Goal: Task Accomplishment & Management: Use online tool/utility

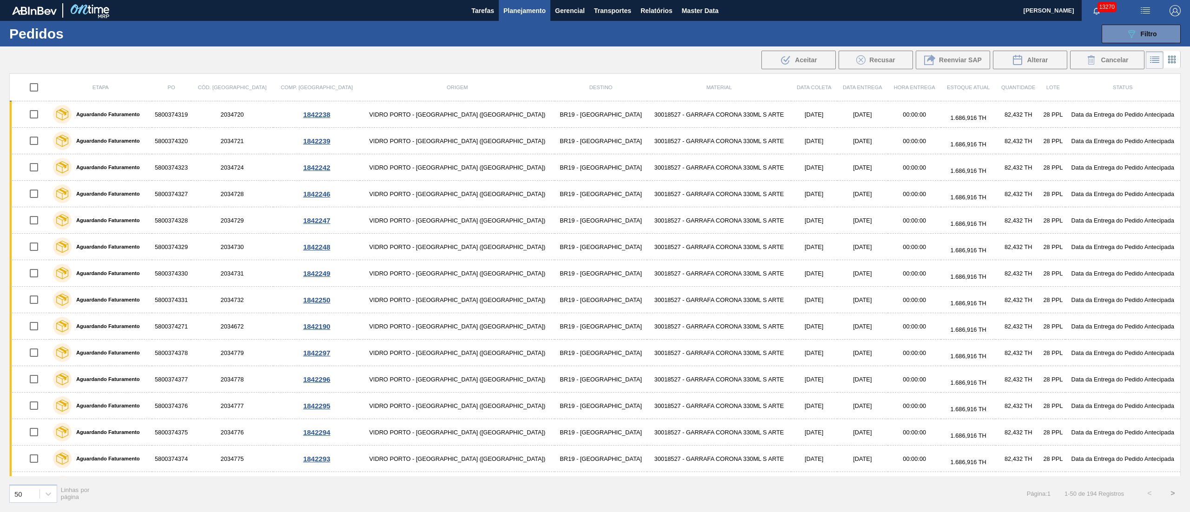
scroll to position [238, 0]
click at [1144, 19] on button "button" at bounding box center [1145, 10] width 30 height 21
click at [1133, 31] on li "Upload de Volumes" at bounding box center [1142, 33] width 80 height 17
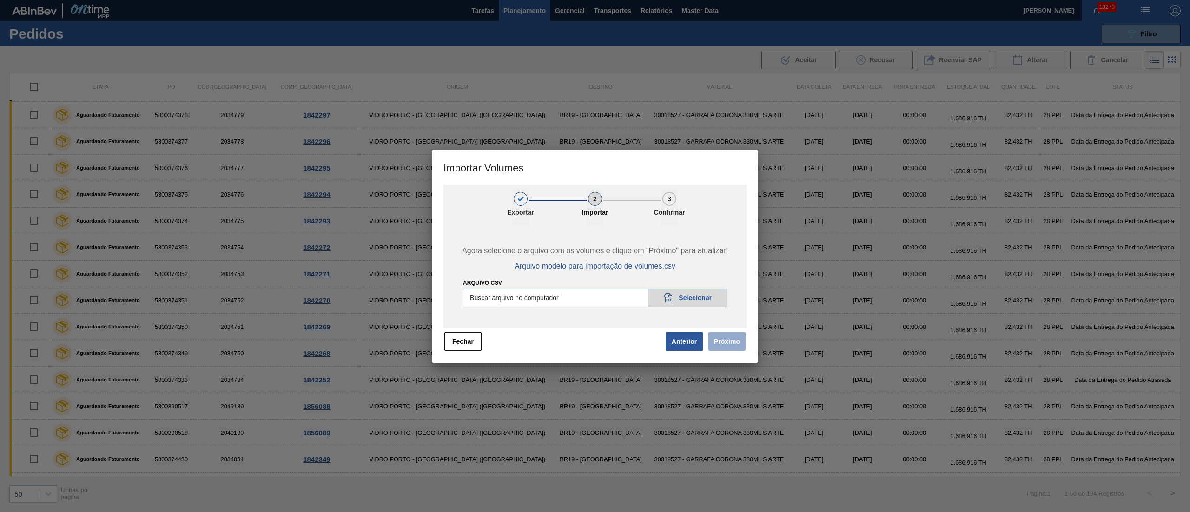
click at [695, 44] on div at bounding box center [595, 256] width 1190 height 512
drag, startPoint x: 476, startPoint y: 343, endPoint x: 481, endPoint y: 330, distance: 14.2
click at [476, 342] on button "Fechar" at bounding box center [462, 341] width 37 height 19
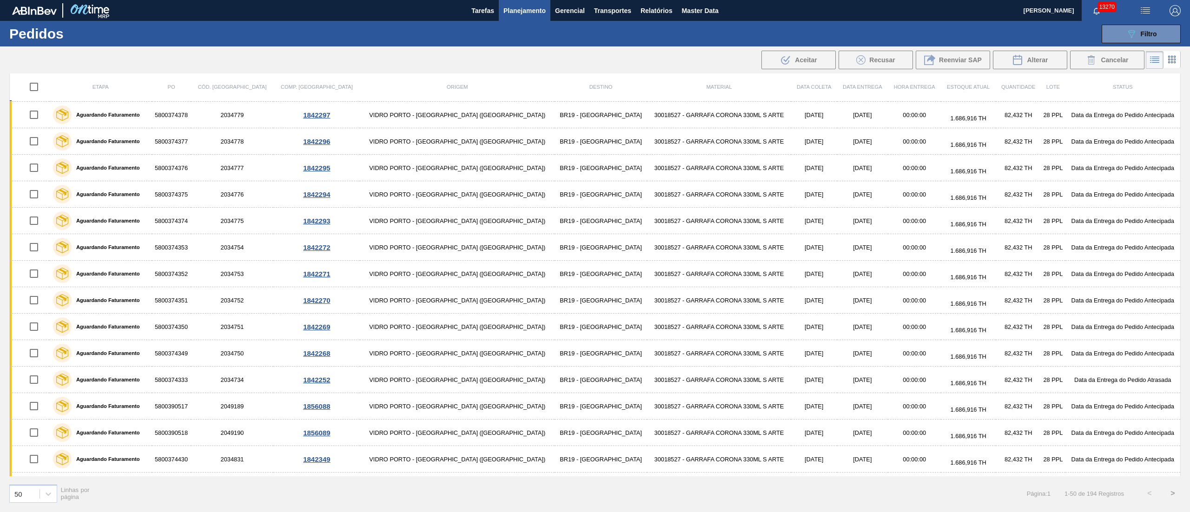
click at [507, 13] on span "Planejamento" at bounding box center [524, 10] width 42 height 11
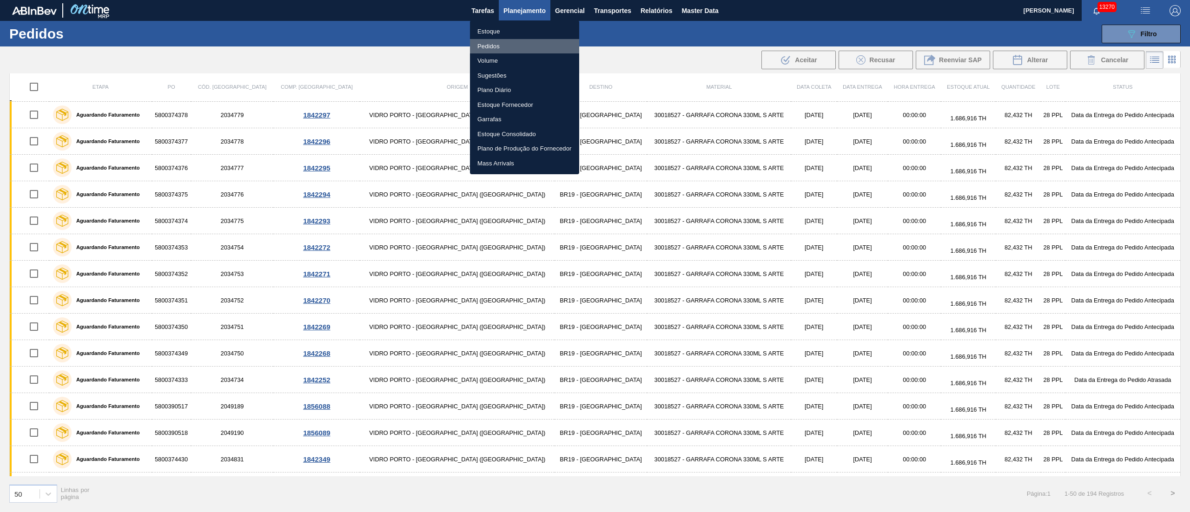
click at [486, 50] on li "Pedidos" at bounding box center [524, 46] width 109 height 15
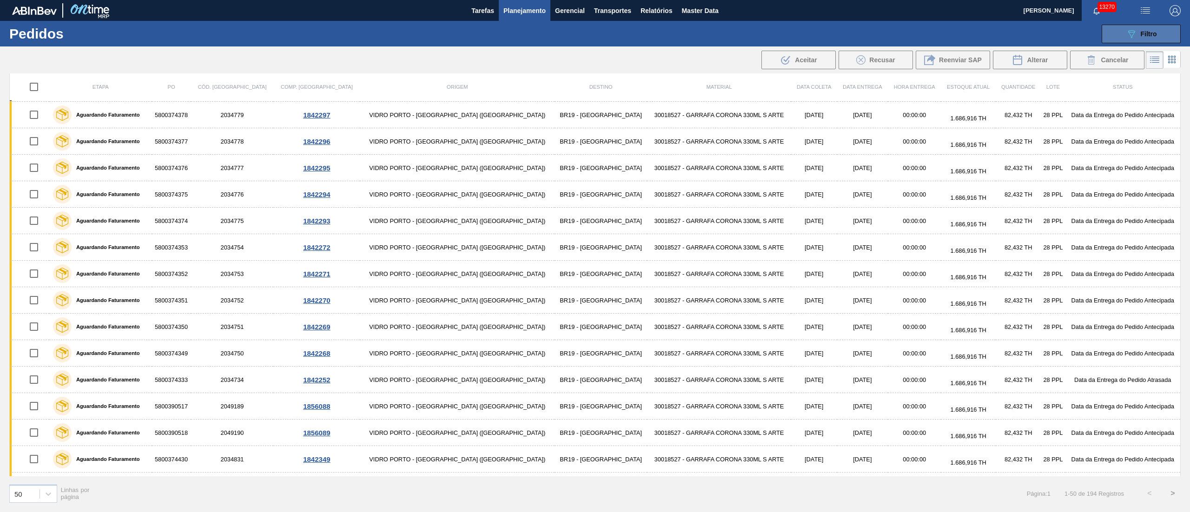
click at [1139, 35] on div "089F7B8B-B2A5-4AFE-B5C0-19BA573D28AC Filtro" at bounding box center [1141, 33] width 31 height 11
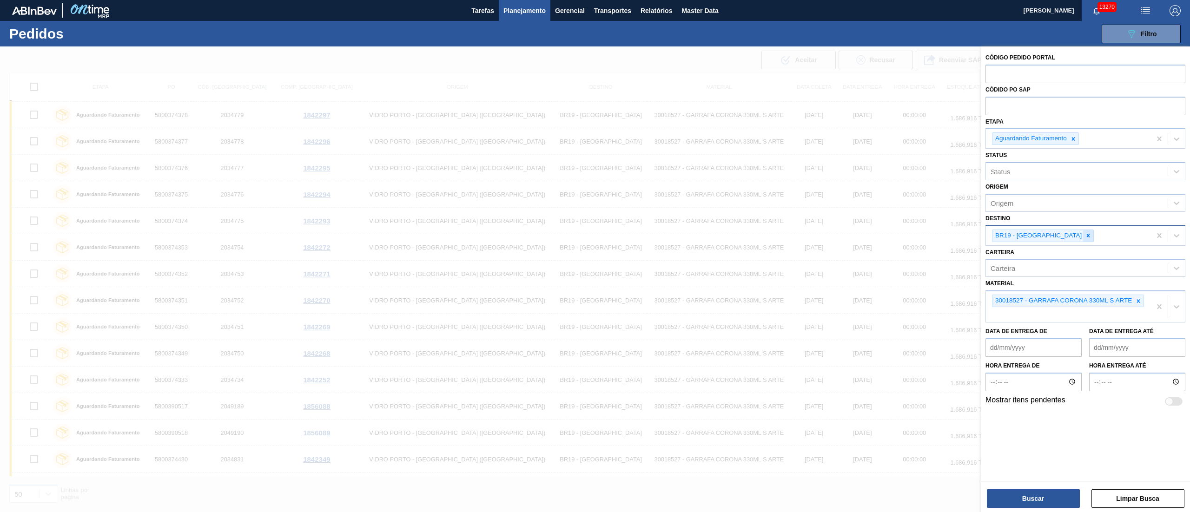
click at [1085, 232] on icon at bounding box center [1088, 235] width 7 height 7
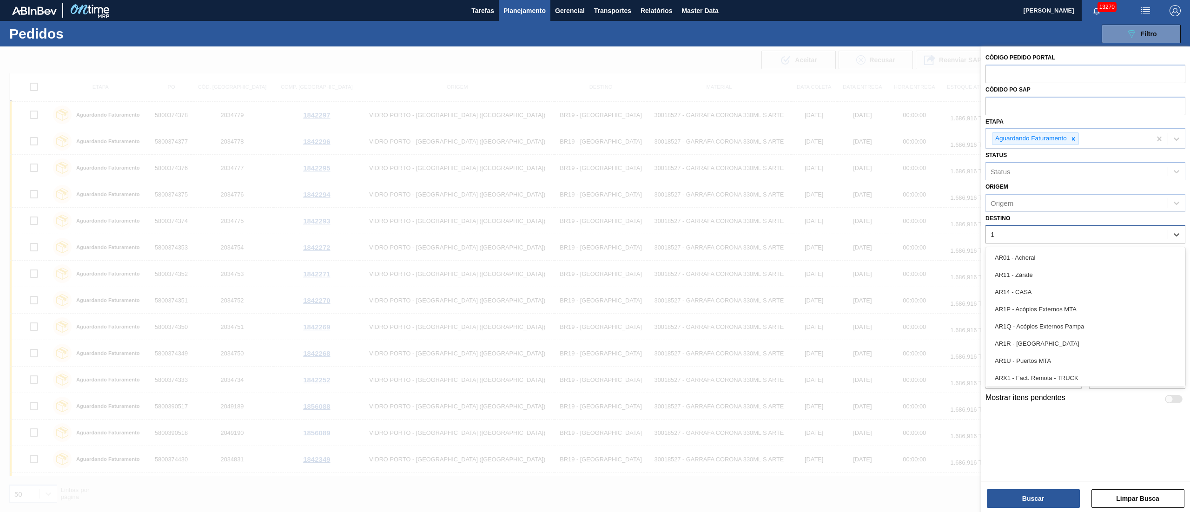
type input "13"
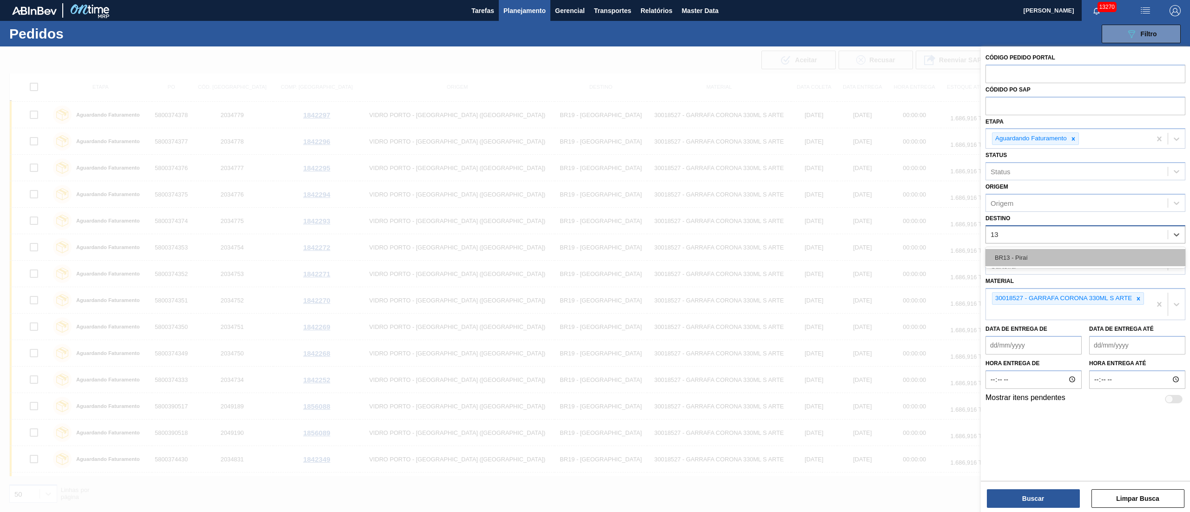
click at [1037, 252] on div "BR13 - Piraí" at bounding box center [1085, 257] width 200 height 17
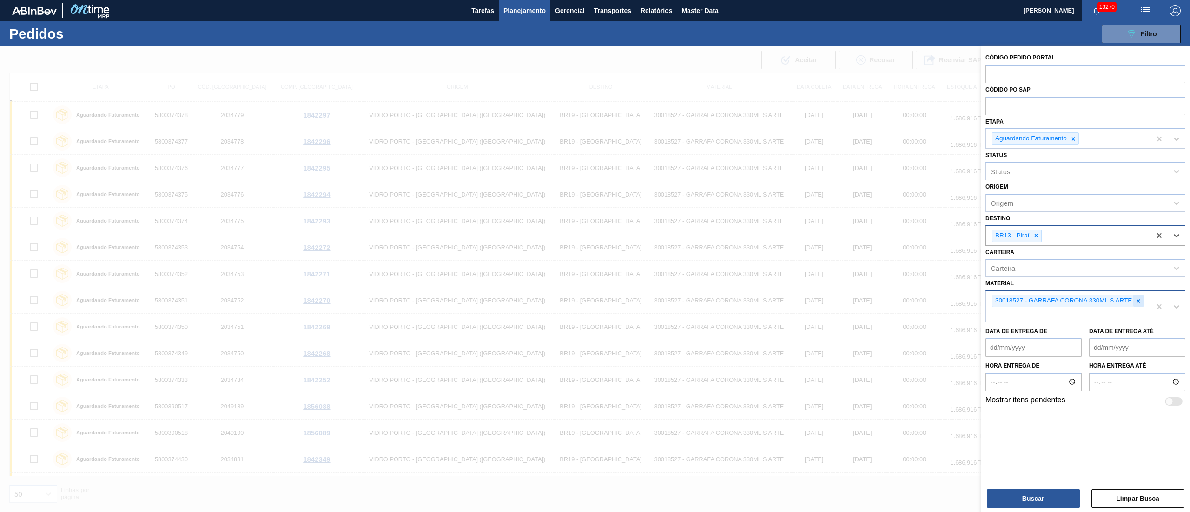
click at [1138, 303] on icon at bounding box center [1138, 301] width 7 height 7
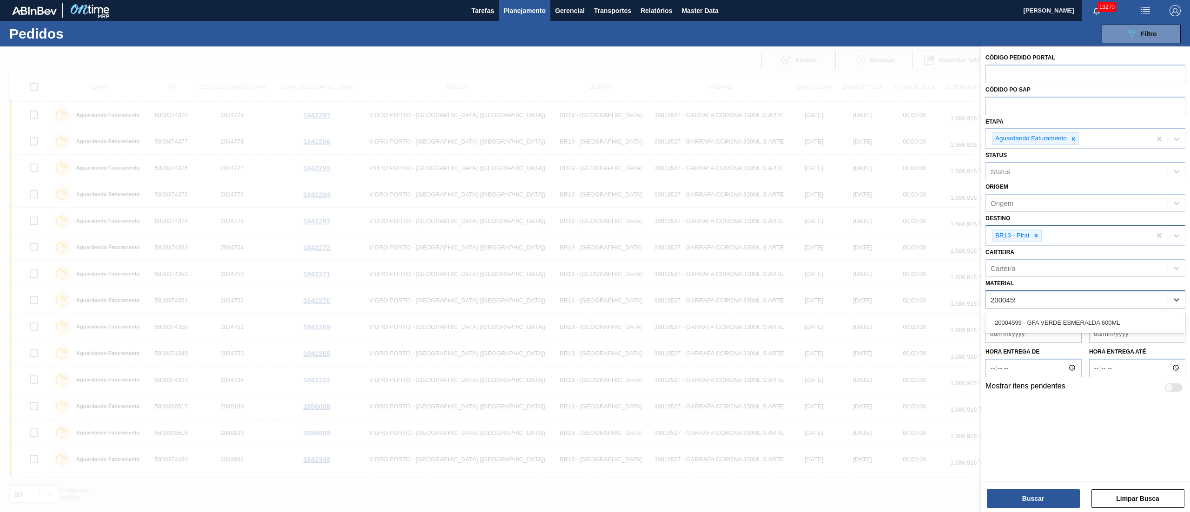
type input "20004599"
click at [1087, 325] on div "20004599 - GFA VERDE ESMERALDA 600ML" at bounding box center [1085, 322] width 200 height 17
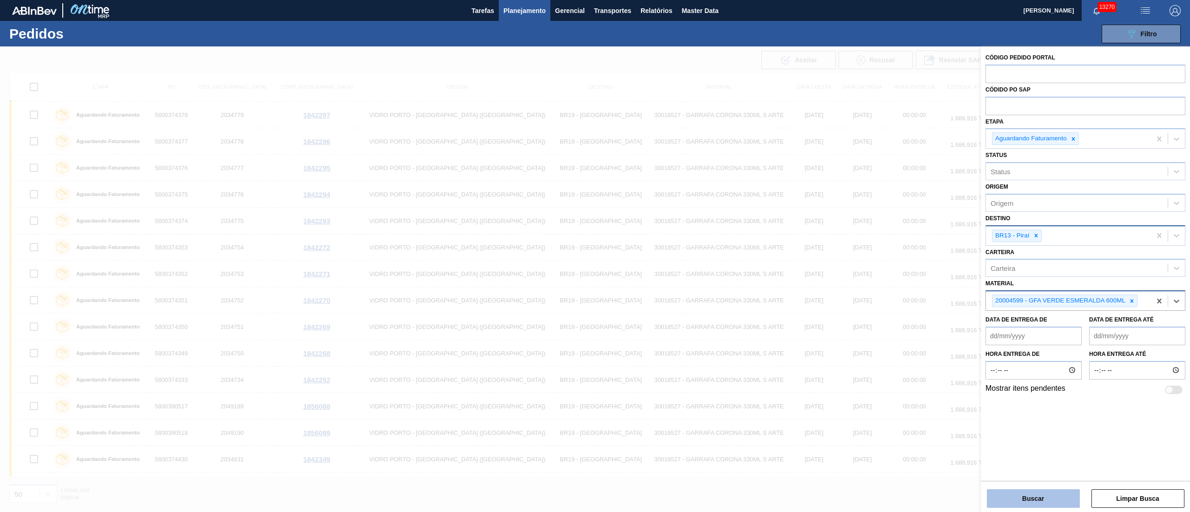
click at [1020, 507] on button "Buscar" at bounding box center [1033, 498] width 93 height 19
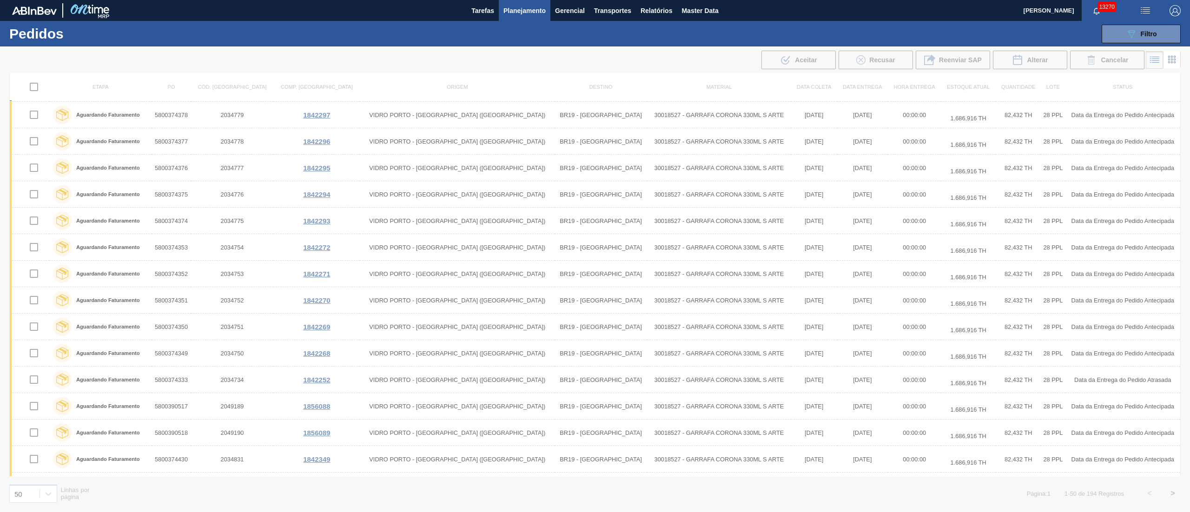
scroll to position [0, 0]
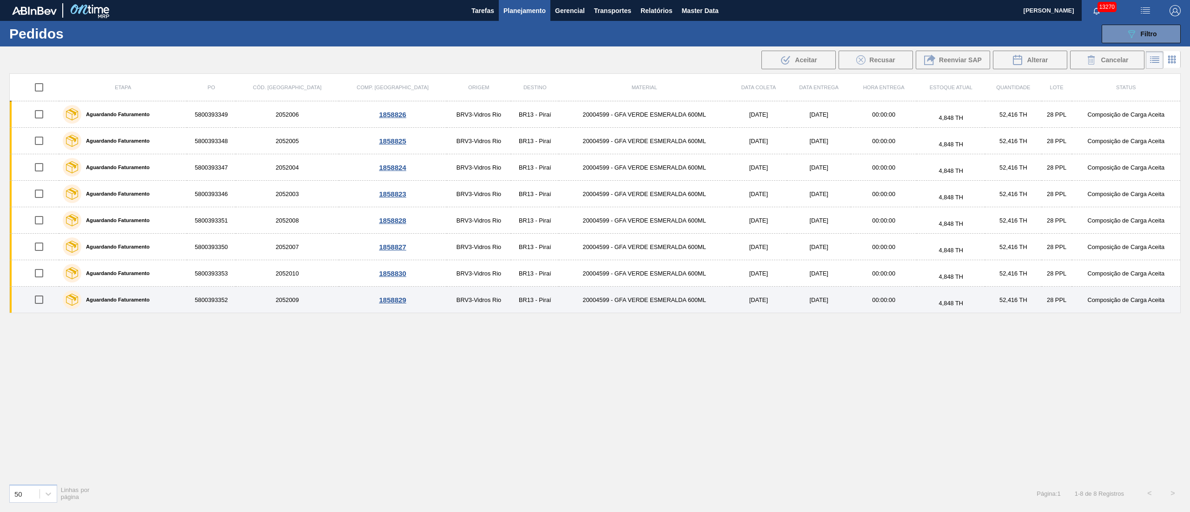
click at [619, 302] on td "20004599 - GFA VERDE ESMERALDA 600ML" at bounding box center [644, 300] width 171 height 26
click at [619, 302] on main "Tarefas Planejamento Gerencial Transportes Relatórios Master Data [PERSON_NAME]…" at bounding box center [595, 256] width 1190 height 512
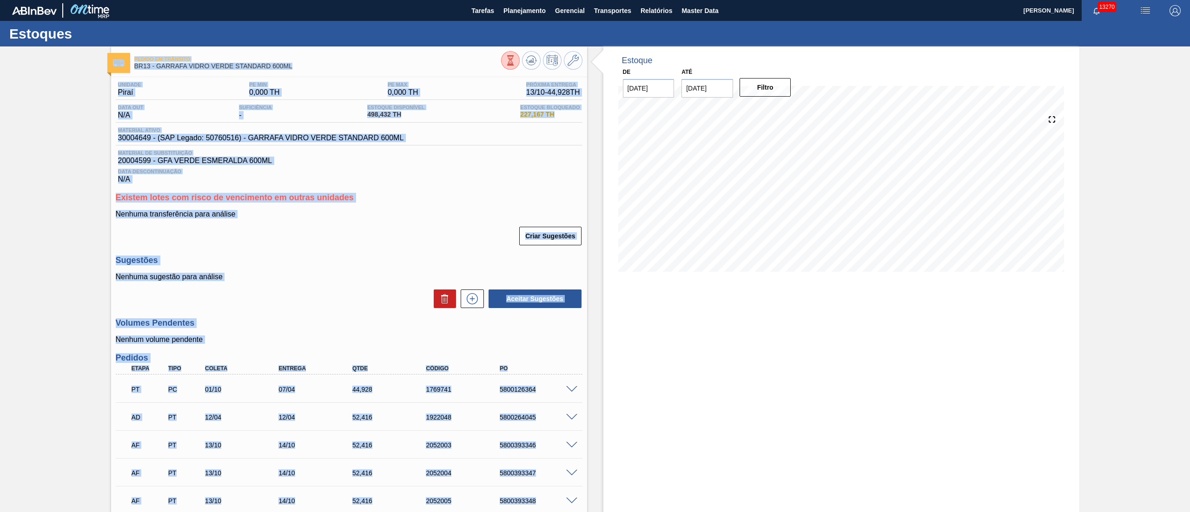
click at [379, 234] on div "Criar Sugestões" at bounding box center [349, 236] width 467 height 20
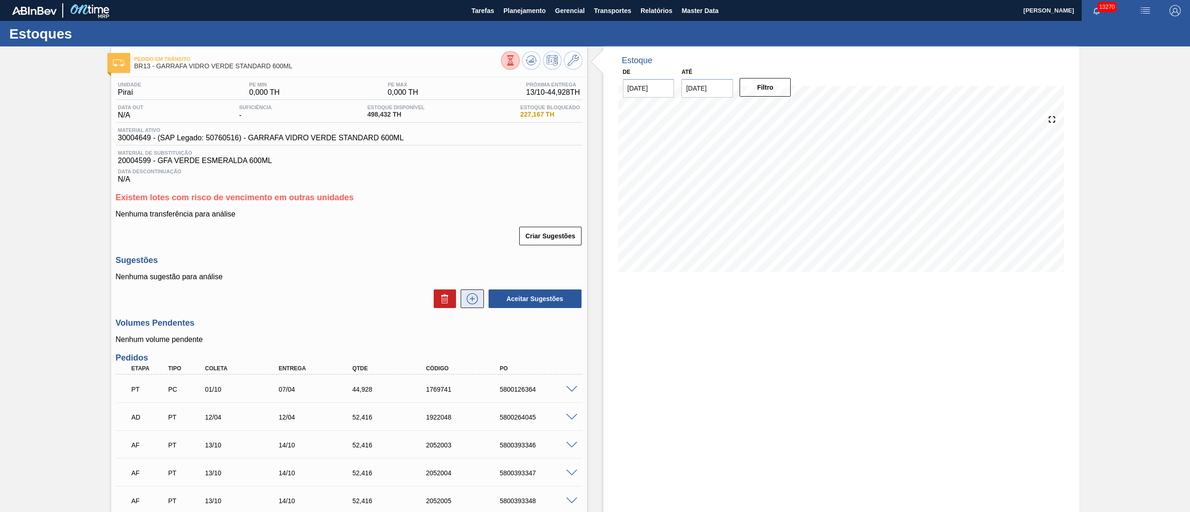
click at [470, 299] on icon at bounding box center [472, 298] width 15 height 11
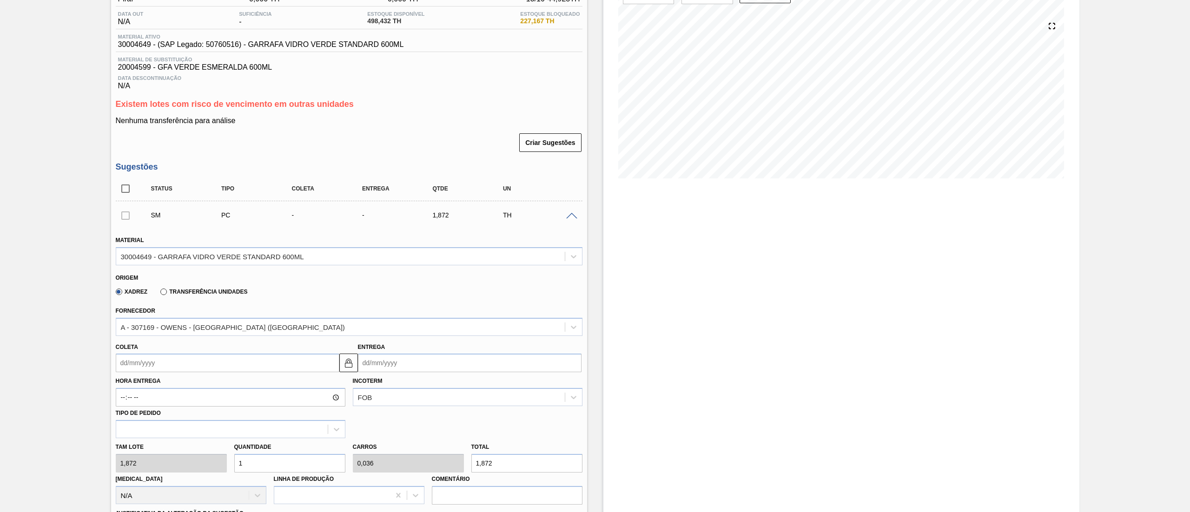
scroll to position [186, 0]
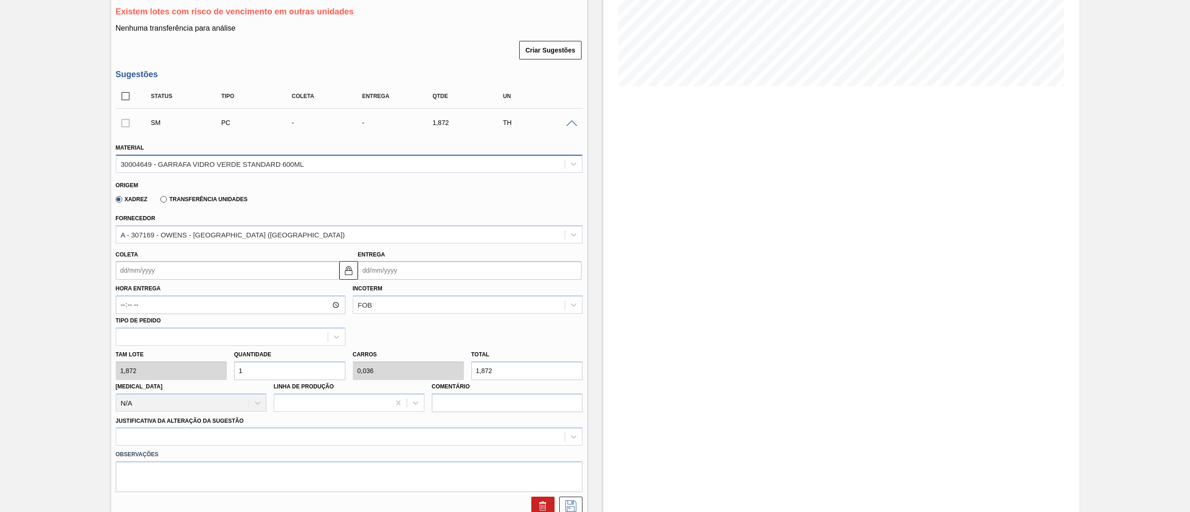
click at [200, 168] on div "30004649 - GARRAFA VIDRO VERDE STANDARD 600ML" at bounding box center [212, 164] width 183 height 8
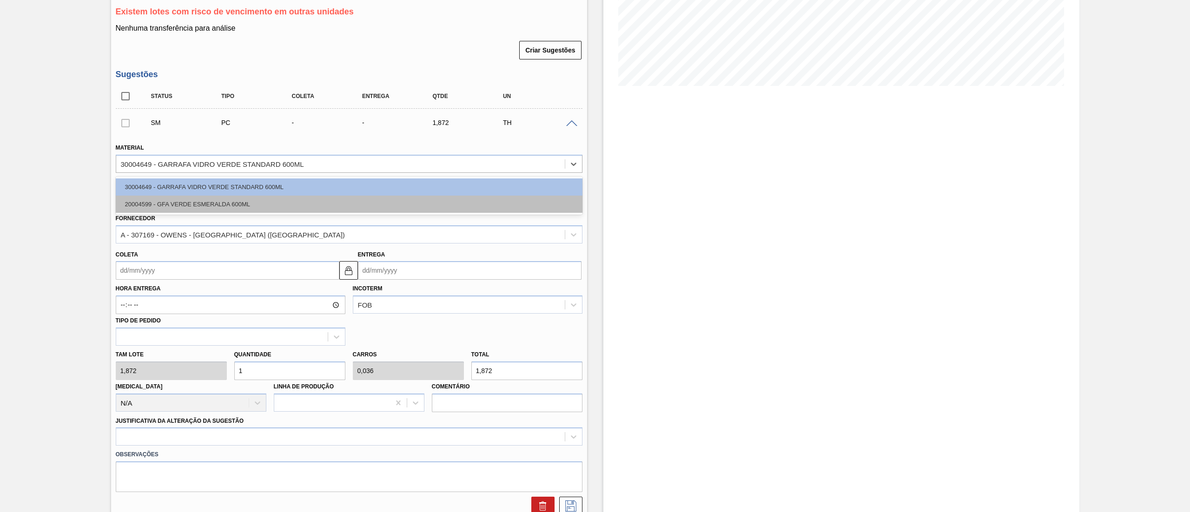
click at [179, 208] on div "20004599 - GFA VERDE ESMERALDA 600ML" at bounding box center [349, 204] width 467 height 17
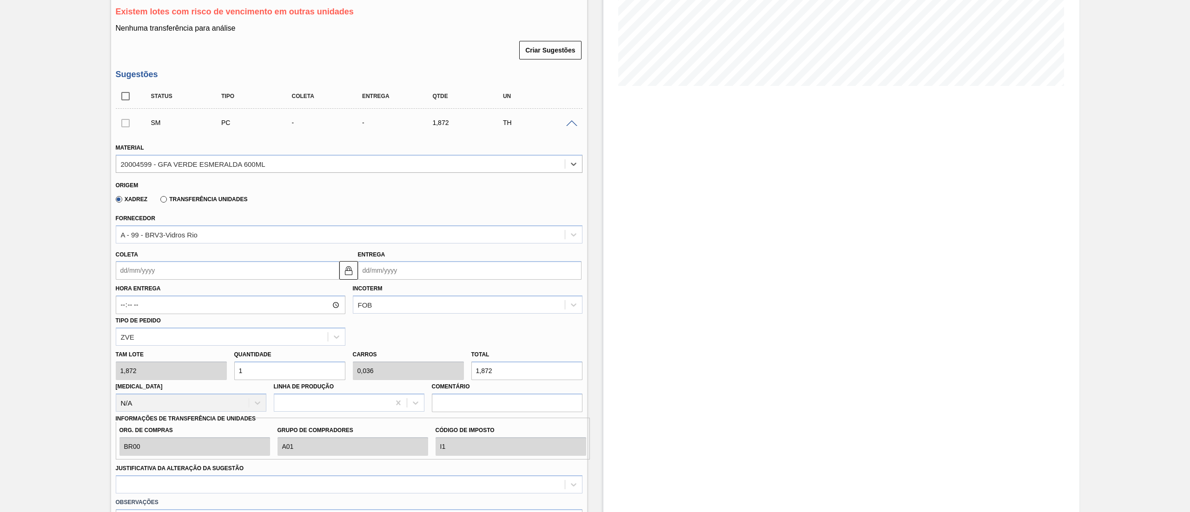
click at [180, 284] on label "Hora Entrega" at bounding box center [231, 288] width 230 height 13
click at [180, 296] on input "Hora Entrega" at bounding box center [231, 305] width 230 height 19
click at [179, 278] on input "Coleta" at bounding box center [228, 270] width 224 height 19
click at [160, 348] on div "14" at bounding box center [156, 353] width 13 height 13
type input "[DATE]"
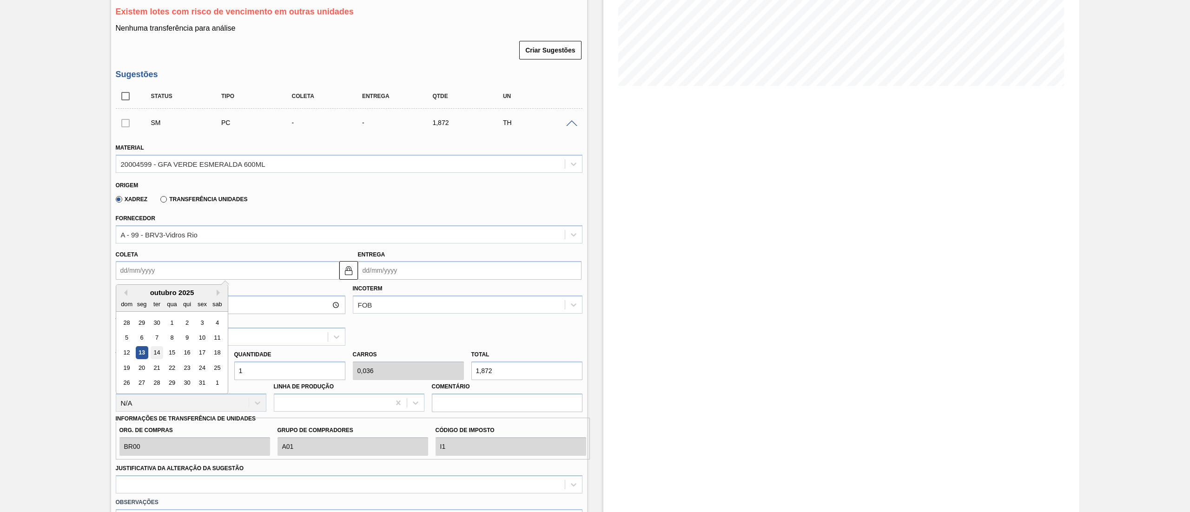
type input "[DATE]"
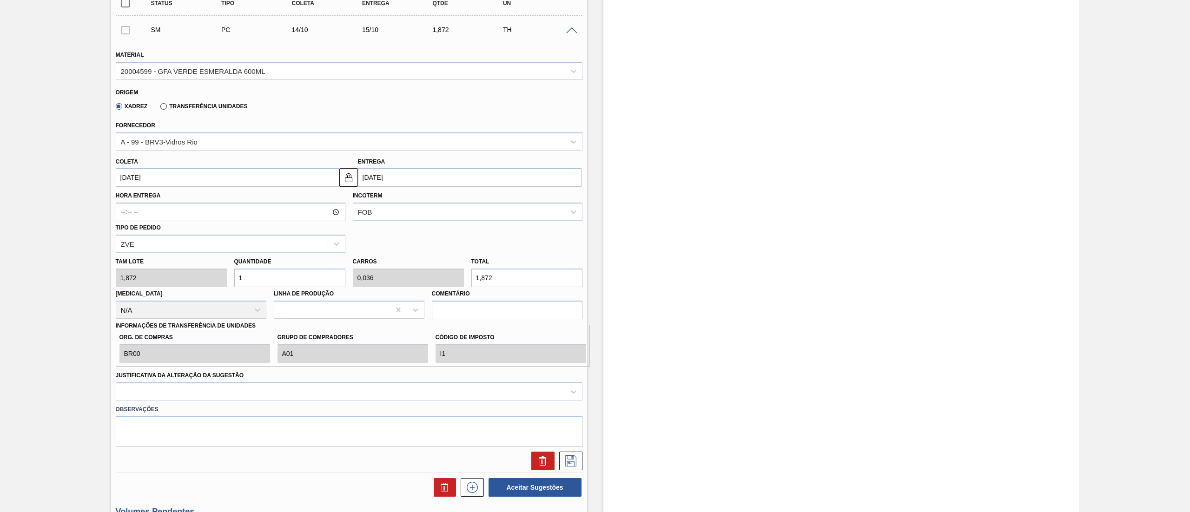
click at [165, 273] on div "Tam lote 1,872 Quantidade 1 Carros 0,036 Total 1,872 [MEDICAL_DATA] N/A Linha d…" at bounding box center [349, 286] width 474 height 66
type input "4"
type input "0,143"
type input "7,488"
type input "48"
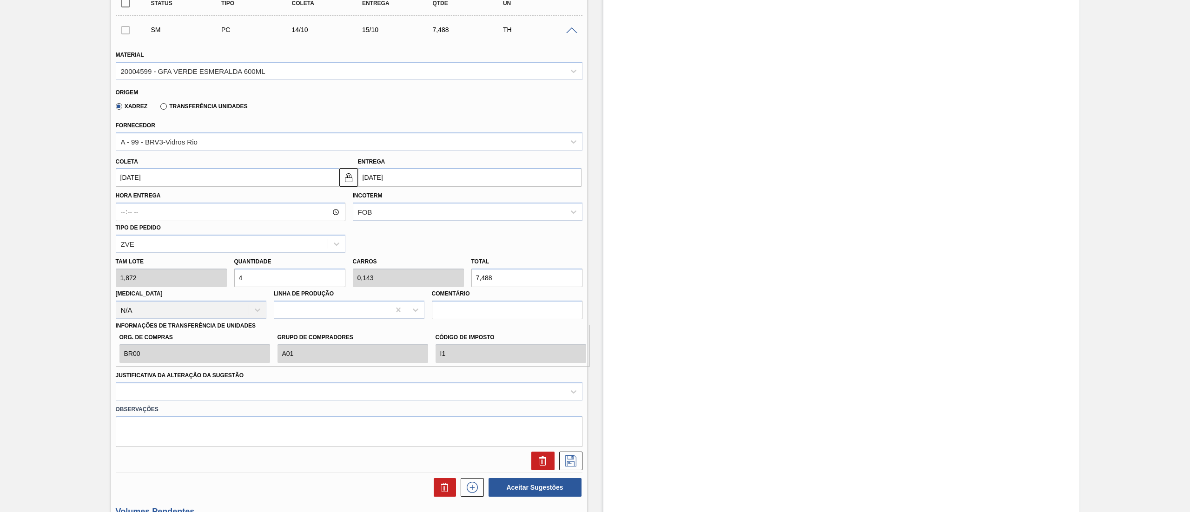
type input "1,714"
type input "89,856"
click at [121, 286] on div "Tam lote 1,872 Quantidade 48 Carros 1,714 Total 89,856 [MEDICAL_DATA] N/A Linha…" at bounding box center [349, 286] width 474 height 66
type input "5"
type input "0,179"
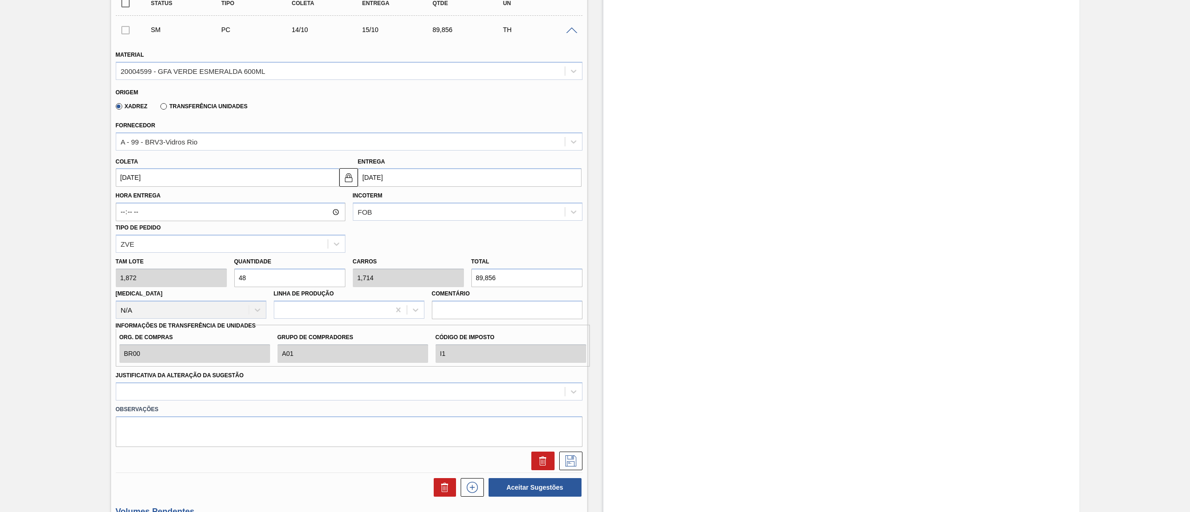
type input "9,36"
type input "56"
type input "2"
type input "104,832"
type input "56"
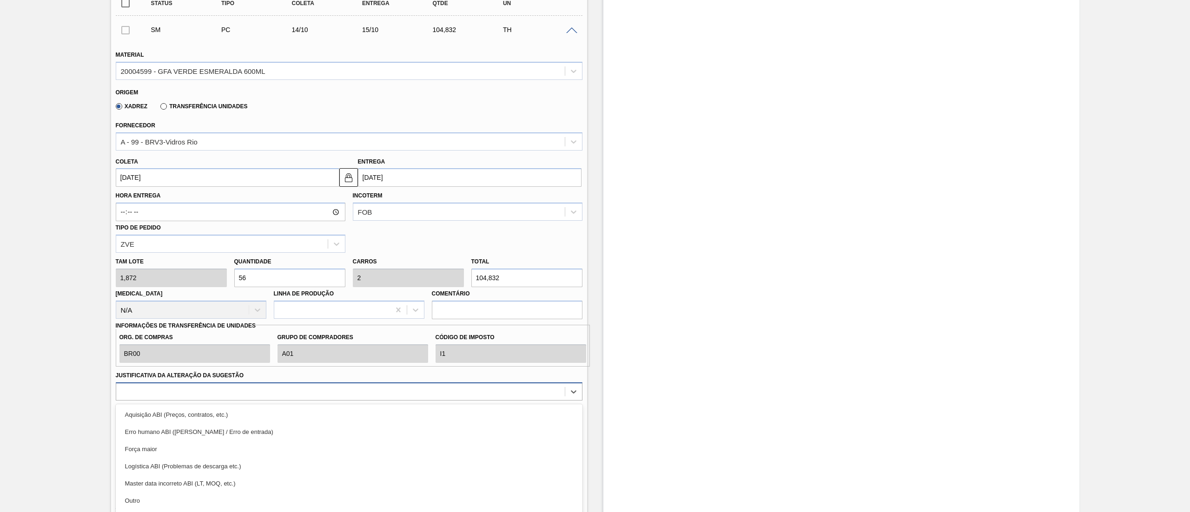
click at [140, 395] on div "option Erro humano ABI (Cálculo / Erro de entrada) focused, 2 of 18. 18 results…" at bounding box center [349, 391] width 467 height 18
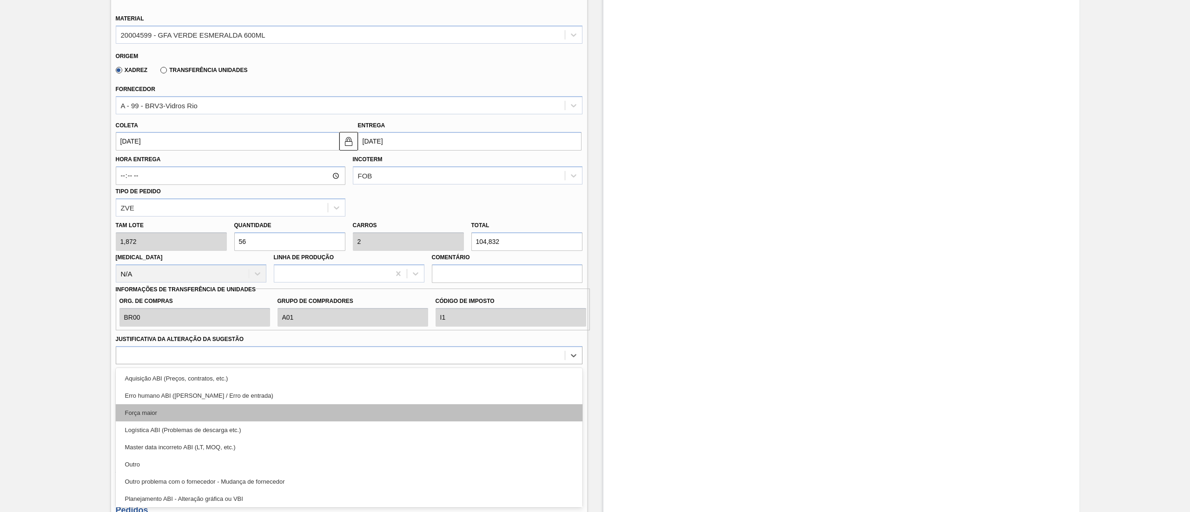
click at [147, 418] on div "Força maior" at bounding box center [349, 412] width 467 height 17
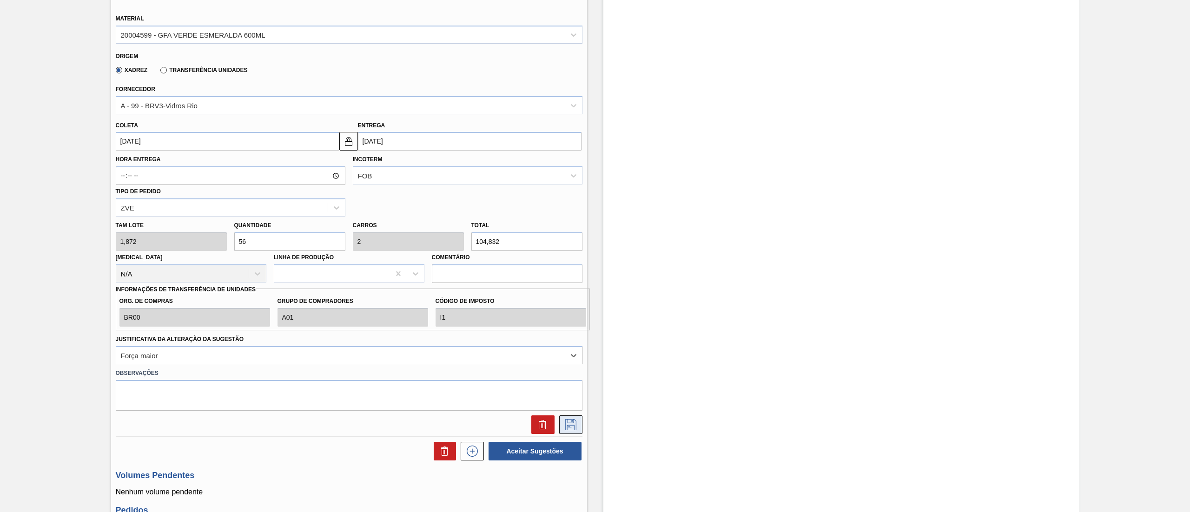
click at [580, 429] on button at bounding box center [570, 424] width 23 height 19
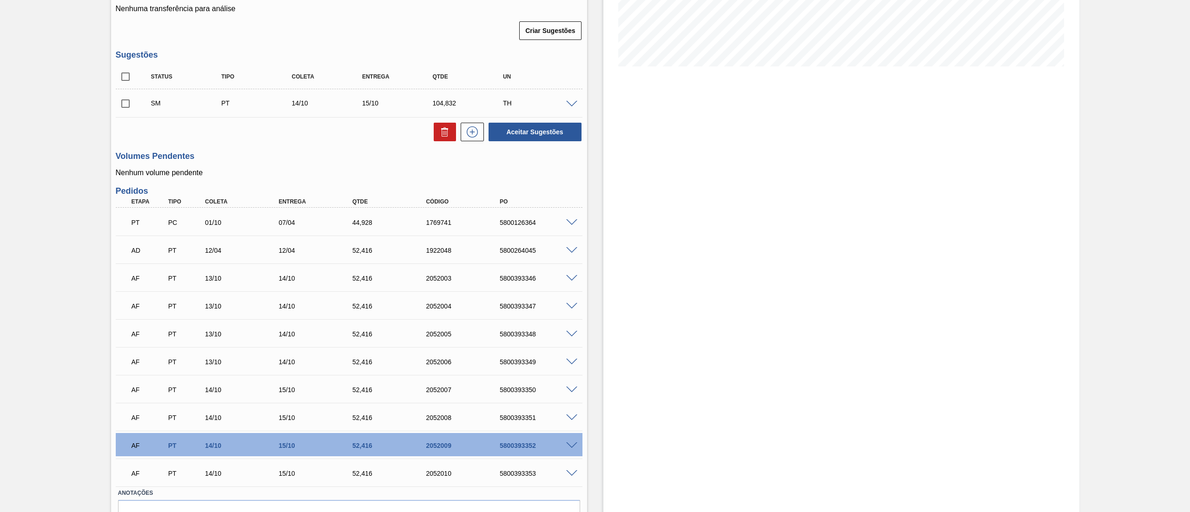
scroll to position [164, 0]
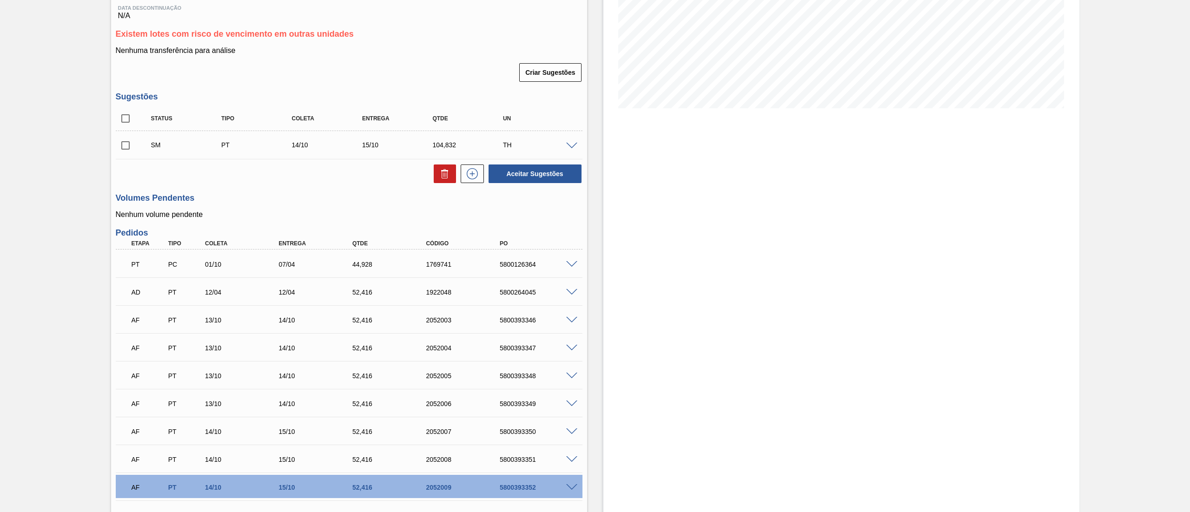
click at [127, 149] on input "checkbox" at bounding box center [126, 146] width 20 height 20
click at [535, 180] on button "Aceitar Sugestões" at bounding box center [534, 174] width 93 height 19
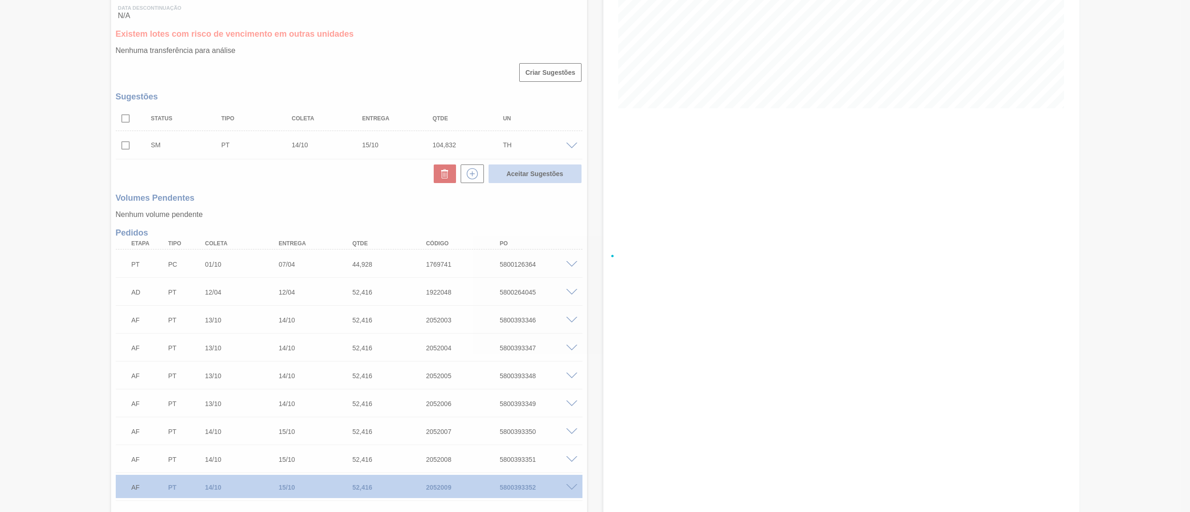
checkbox input "false"
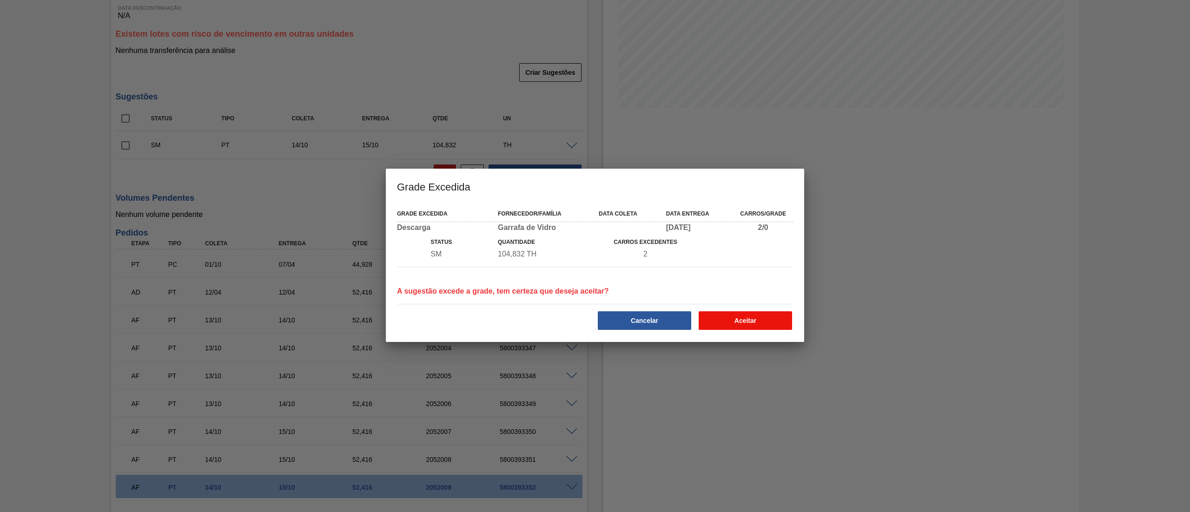
click at [754, 314] on button "Aceitar" at bounding box center [744, 320] width 93 height 19
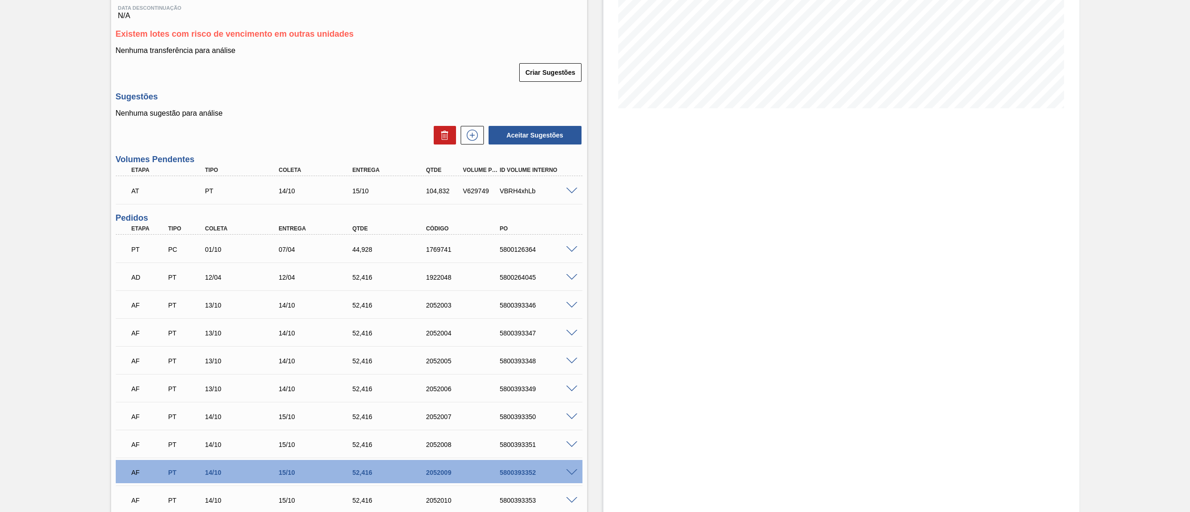
scroll to position [0, 0]
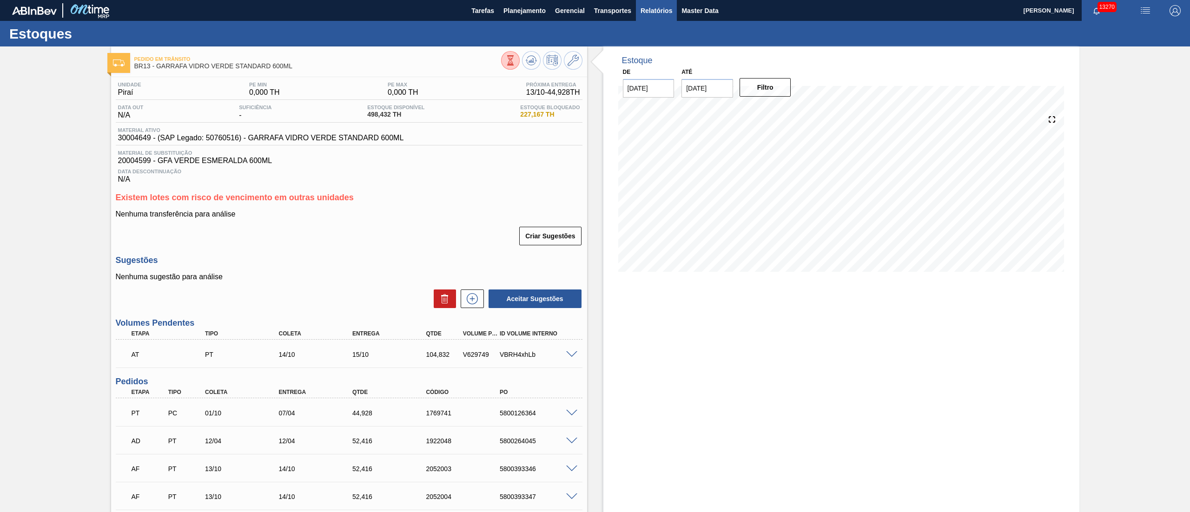
click at [647, 11] on span "Relatórios" at bounding box center [656, 10] width 32 height 11
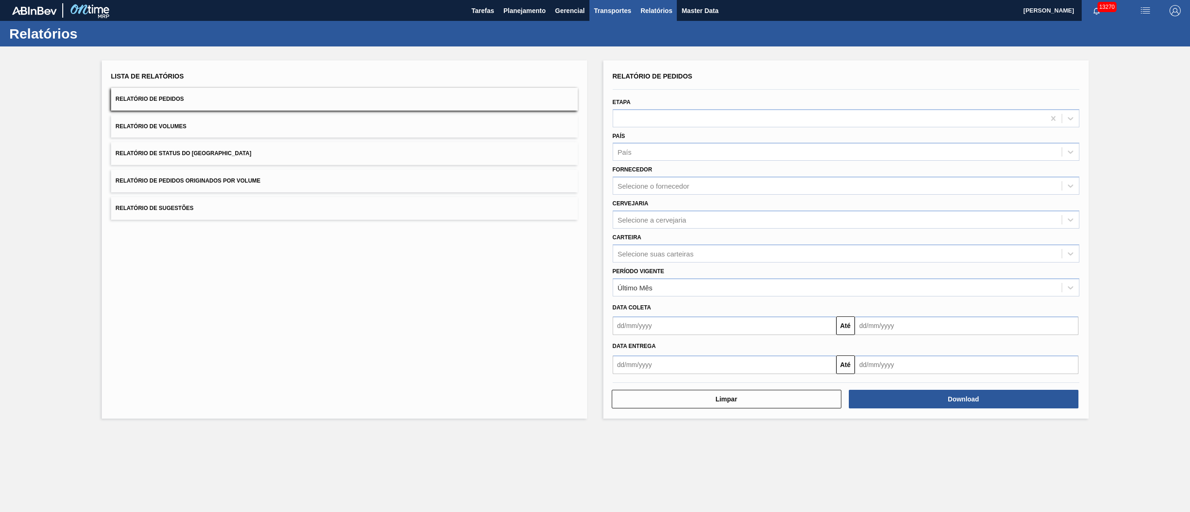
click at [617, 7] on span "Transportes" at bounding box center [612, 10] width 37 height 11
click at [610, 46] on li "Otimização de Carga" at bounding box center [612, 46] width 76 height 15
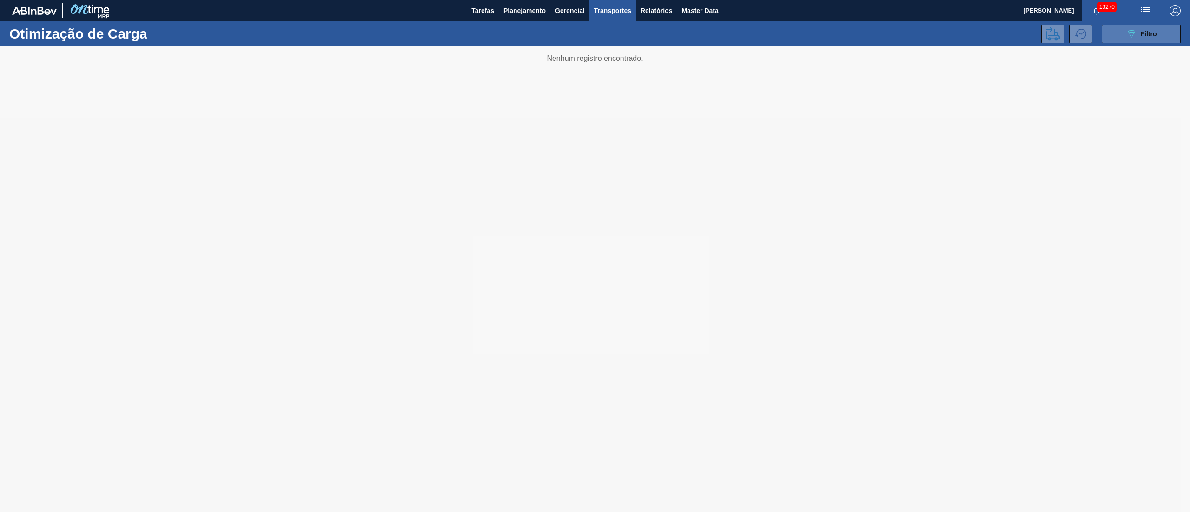
click at [1137, 36] on div "089F7B8B-B2A5-4AFE-B5C0-19BA573D28AC Filtro" at bounding box center [1141, 33] width 31 height 11
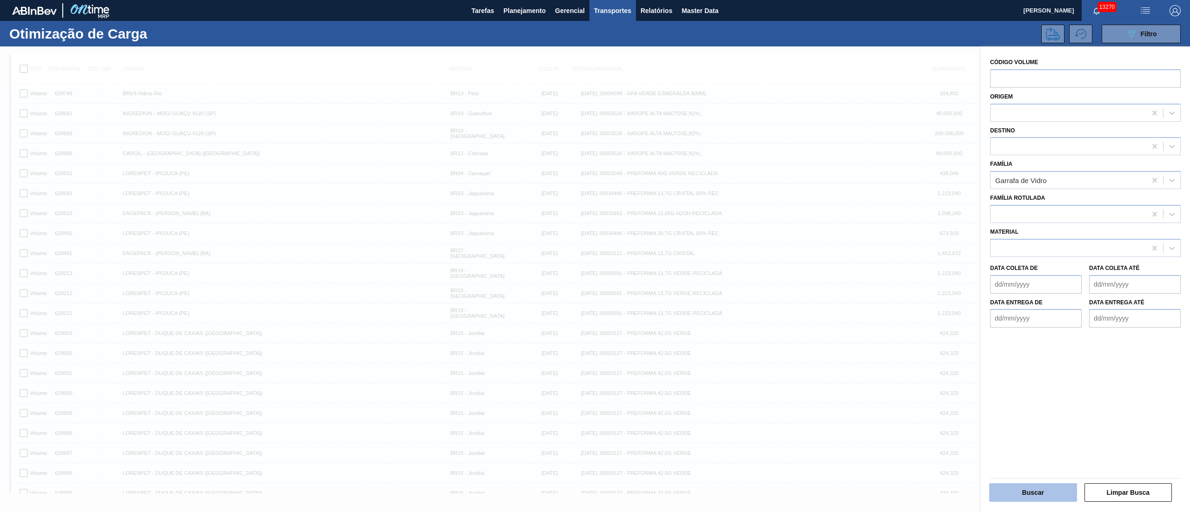
click at [1032, 488] on button "Buscar" at bounding box center [1033, 492] width 88 height 19
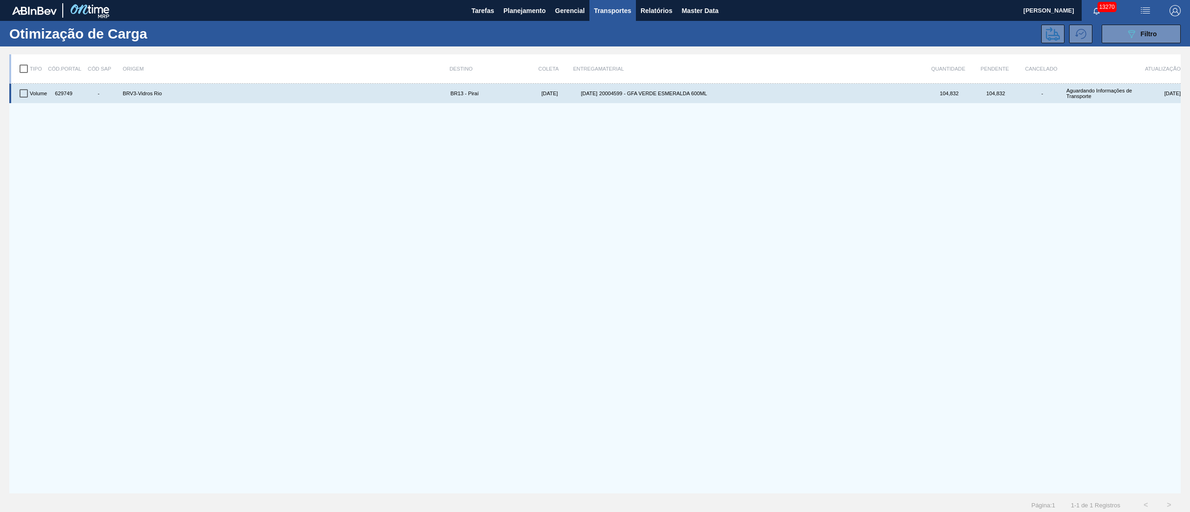
click at [30, 94] on input "checkbox" at bounding box center [24, 94] width 20 height 20
checkbox input "true"
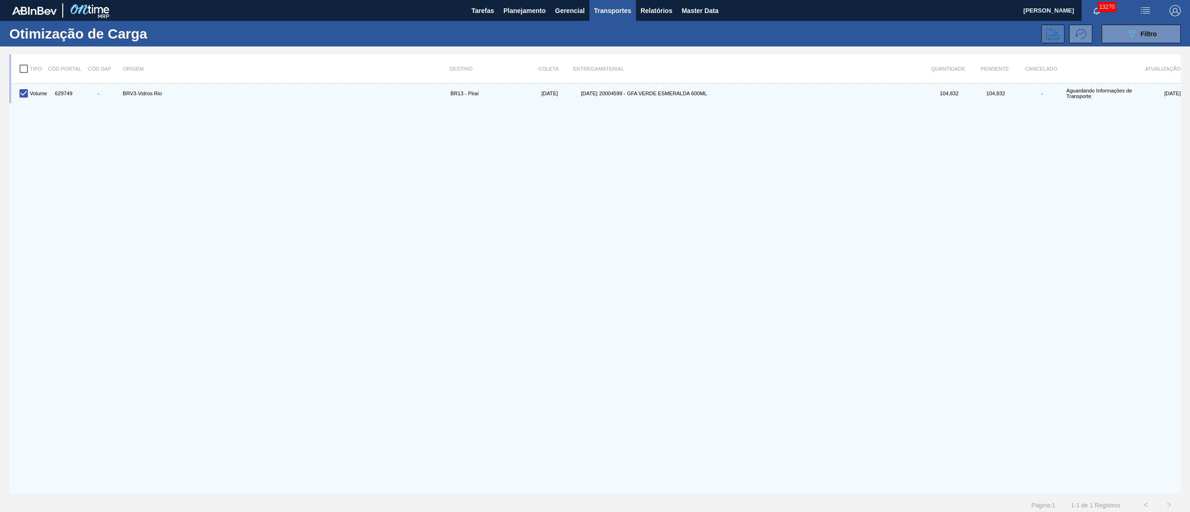
click at [1055, 28] on icon at bounding box center [1053, 34] width 14 height 14
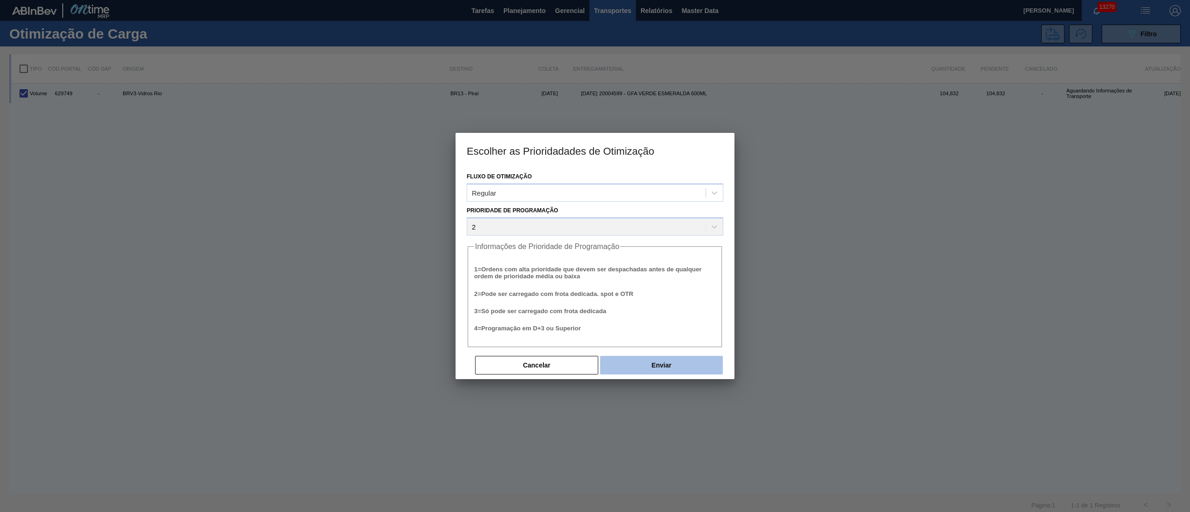
click at [678, 369] on button "Enviar" at bounding box center [661, 365] width 123 height 19
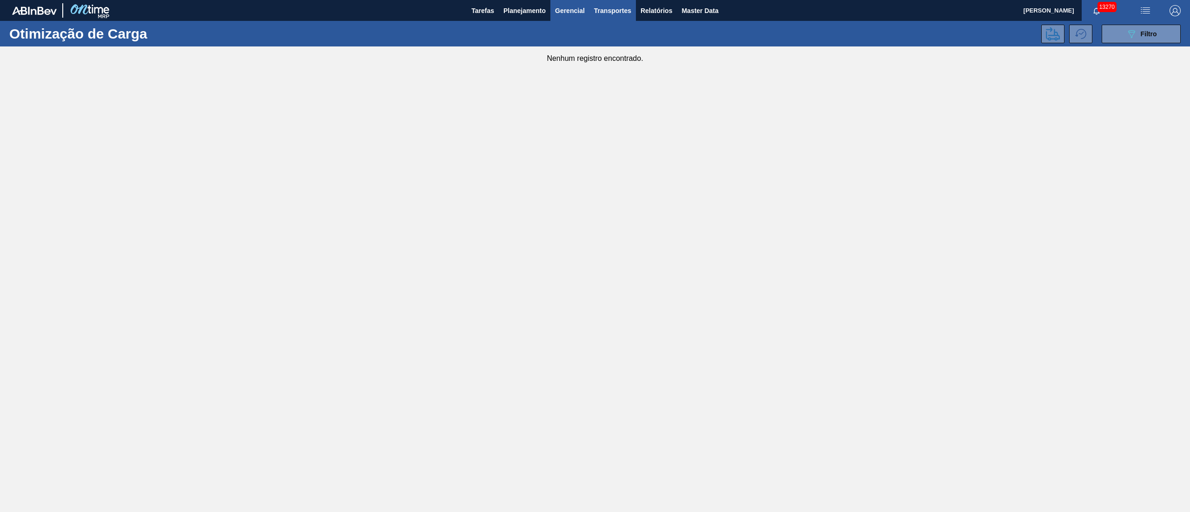
click at [557, 13] on span "Gerencial" at bounding box center [570, 10] width 30 height 11
click at [495, 9] on div at bounding box center [595, 256] width 1190 height 512
click at [504, 11] on span "Planejamento" at bounding box center [524, 10] width 42 height 11
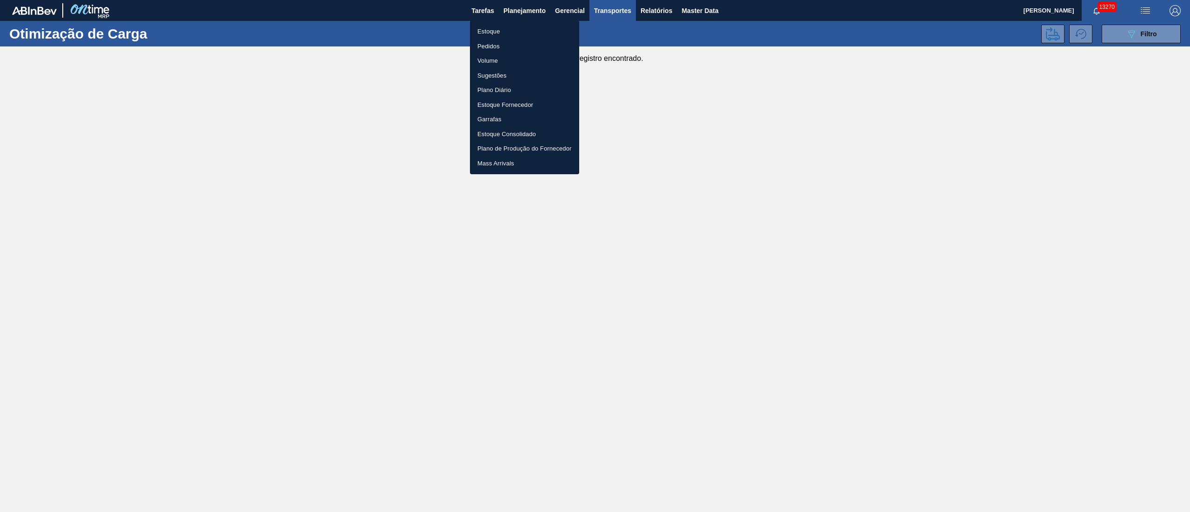
click at [994, 277] on div at bounding box center [595, 256] width 1190 height 512
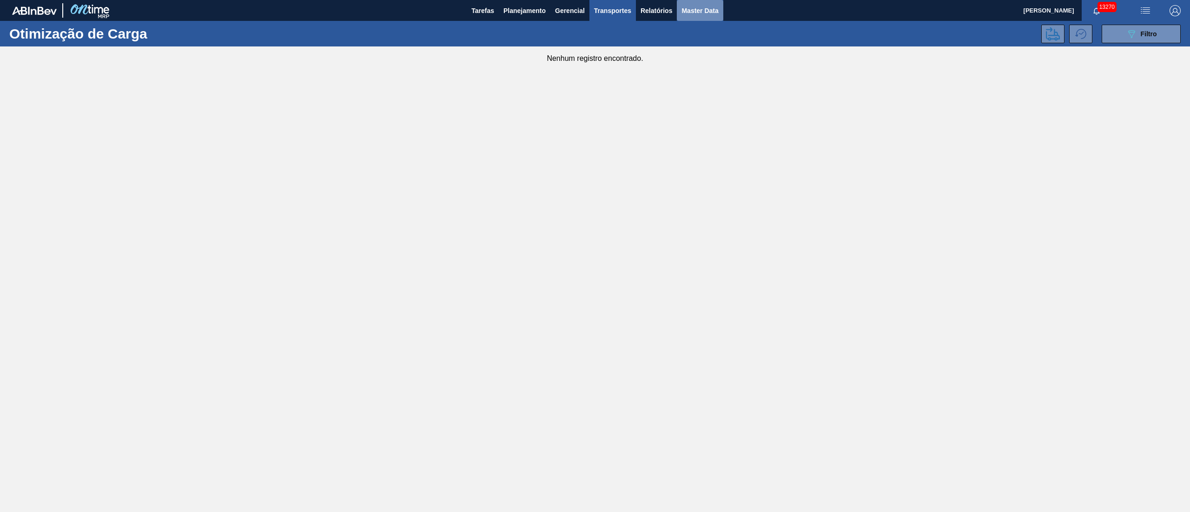
click at [677, 9] on button "Master Data" at bounding box center [700, 10] width 46 height 21
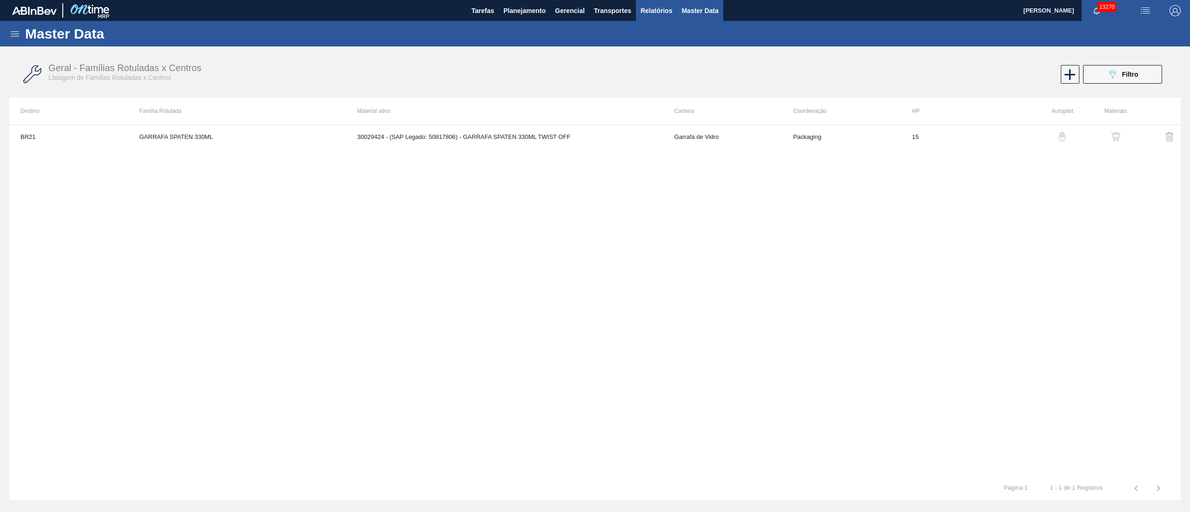
click at [666, 14] on span "Relatórios" at bounding box center [656, 10] width 32 height 11
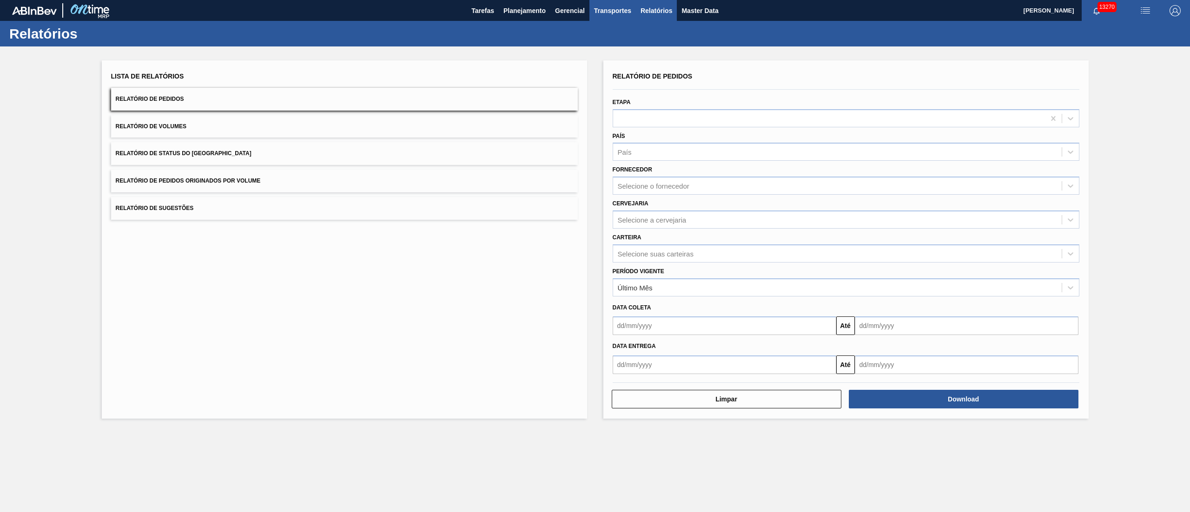
click at [615, 13] on span "Transportes" at bounding box center [612, 10] width 37 height 11
click at [597, 42] on li "Otimização de Carga" at bounding box center [612, 46] width 76 height 15
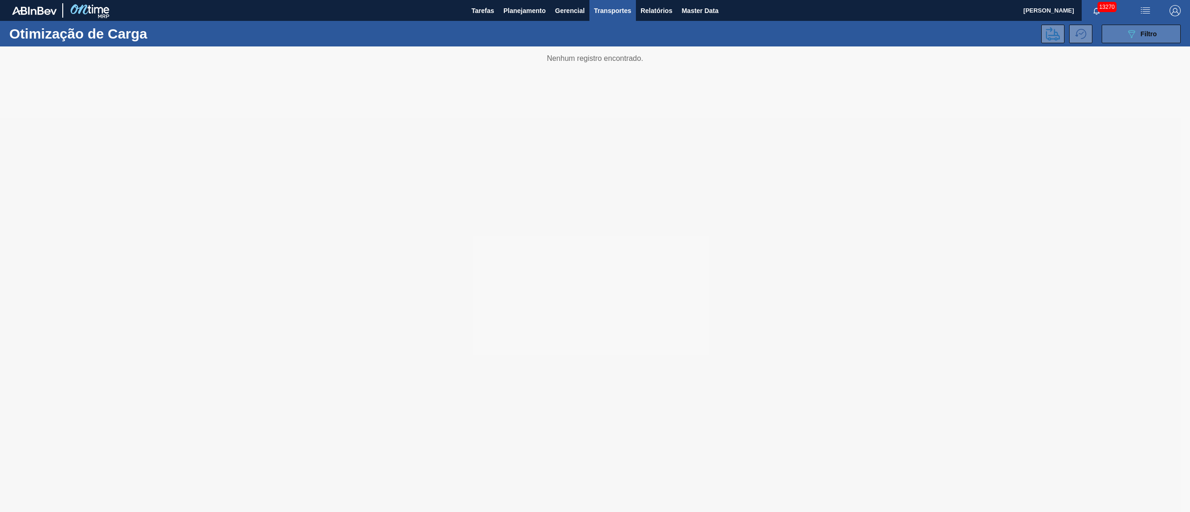
click at [1146, 40] on button "089F7B8B-B2A5-4AFE-B5C0-19BA573D28AC Filtro" at bounding box center [1140, 34] width 79 height 19
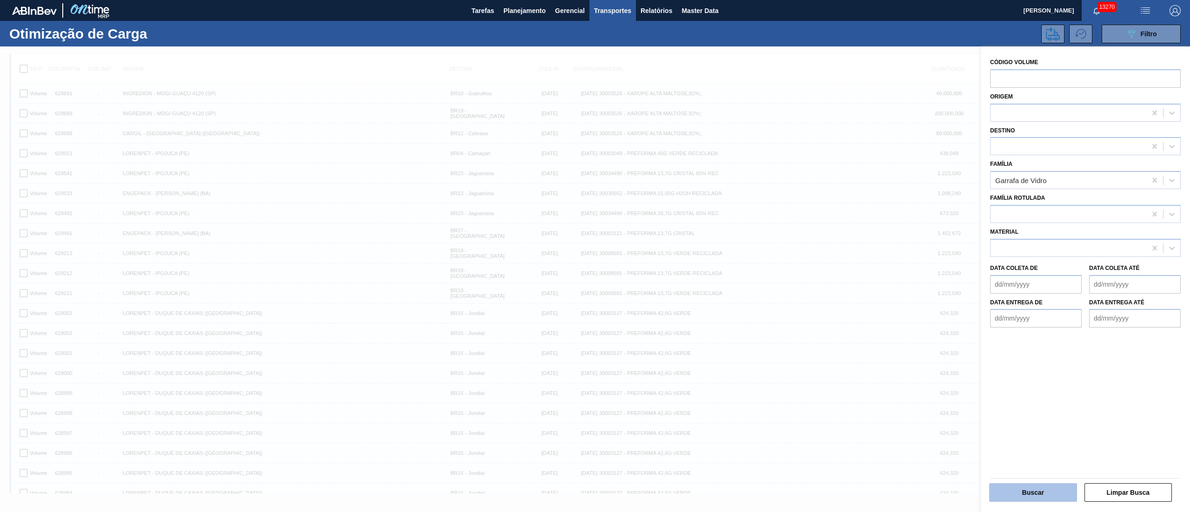
click at [1065, 494] on button "Buscar" at bounding box center [1033, 492] width 88 height 19
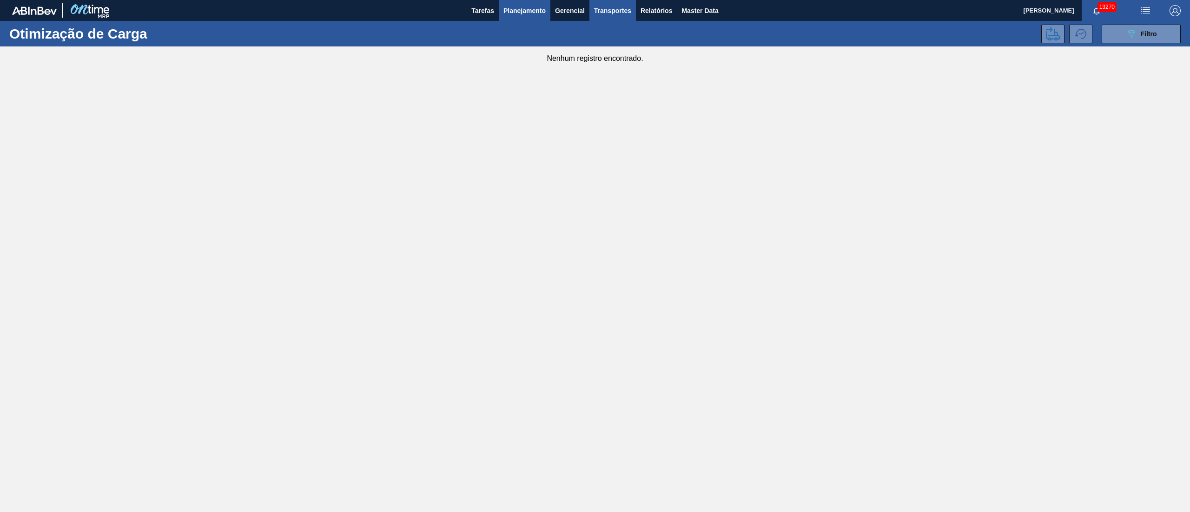
click at [525, 16] on button "Planejamento" at bounding box center [525, 10] width 52 height 21
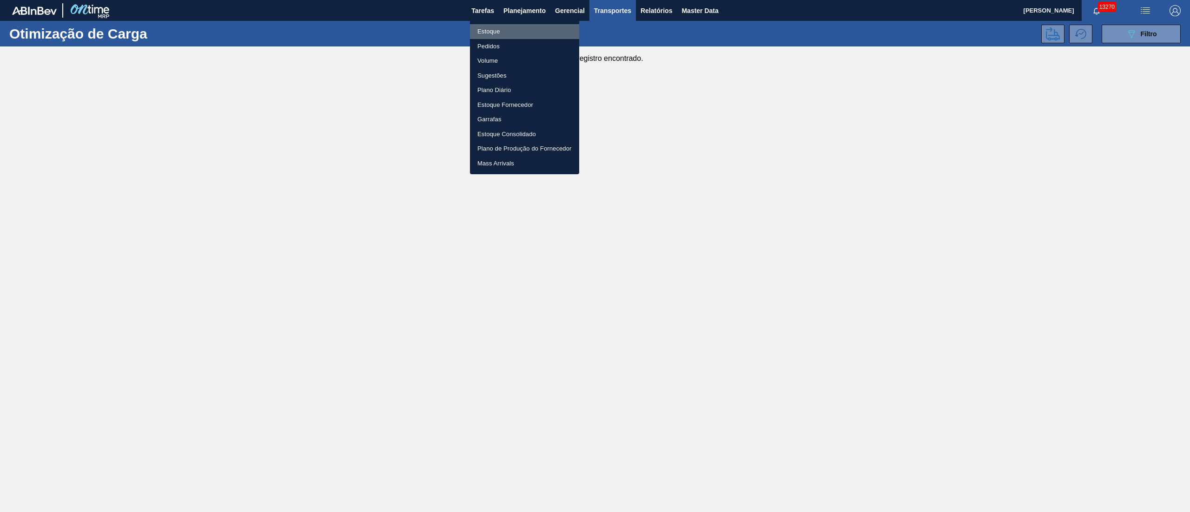
click at [495, 27] on li "Estoque" at bounding box center [524, 31] width 109 height 15
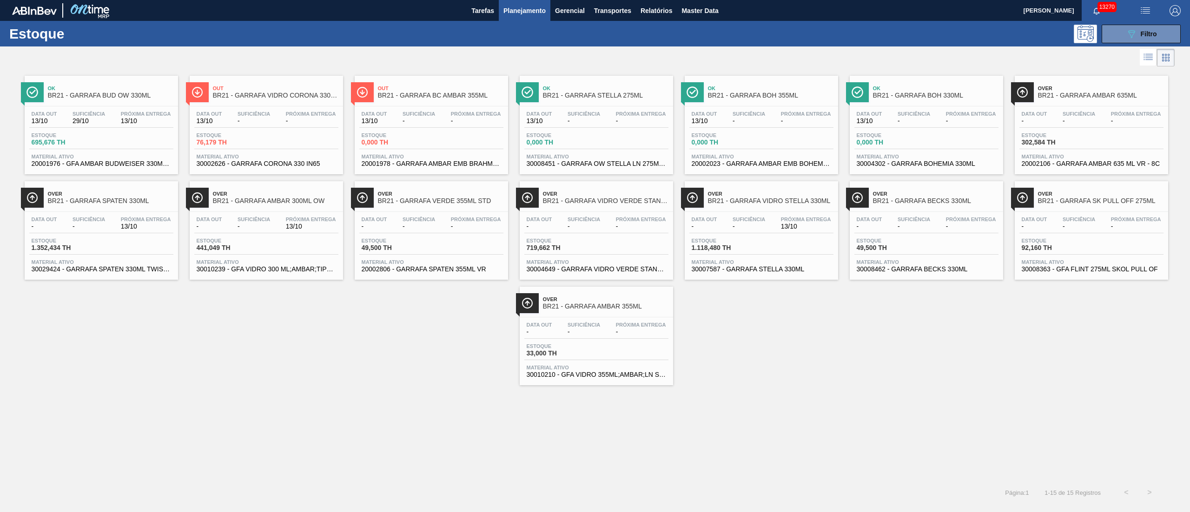
click at [572, 239] on span "Estoque" at bounding box center [559, 241] width 65 height 6
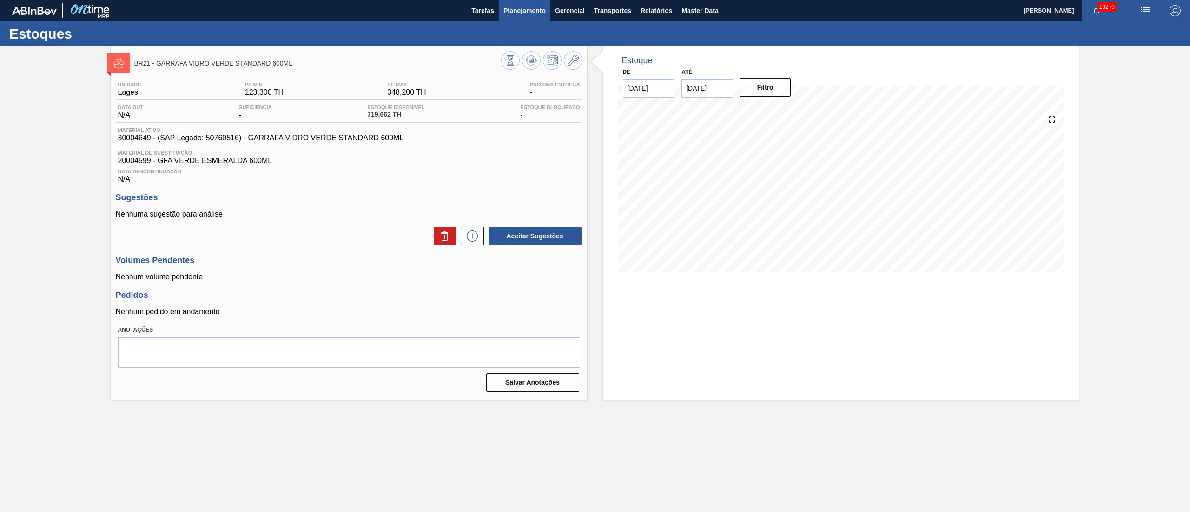
click at [525, 11] on span "Planejamento" at bounding box center [524, 10] width 42 height 11
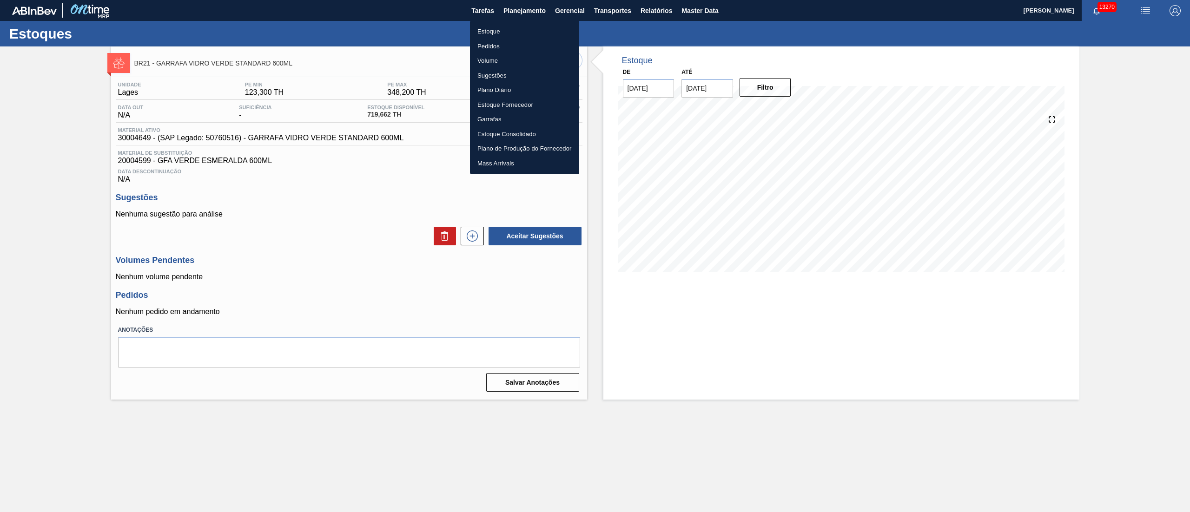
click at [494, 33] on li "Estoque" at bounding box center [524, 31] width 109 height 15
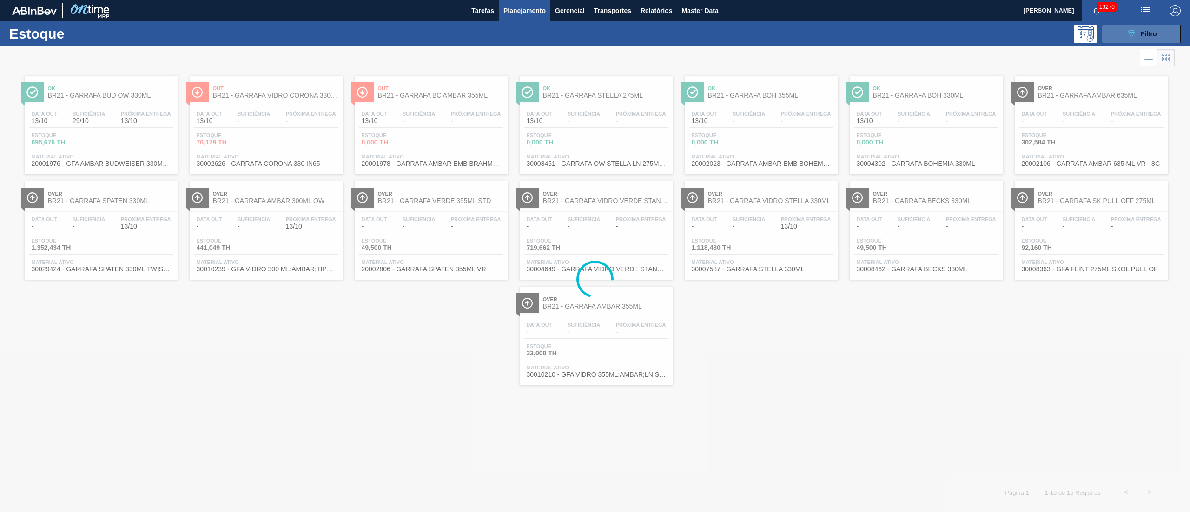
click at [1156, 33] on span "Filtro" at bounding box center [1148, 33] width 16 height 7
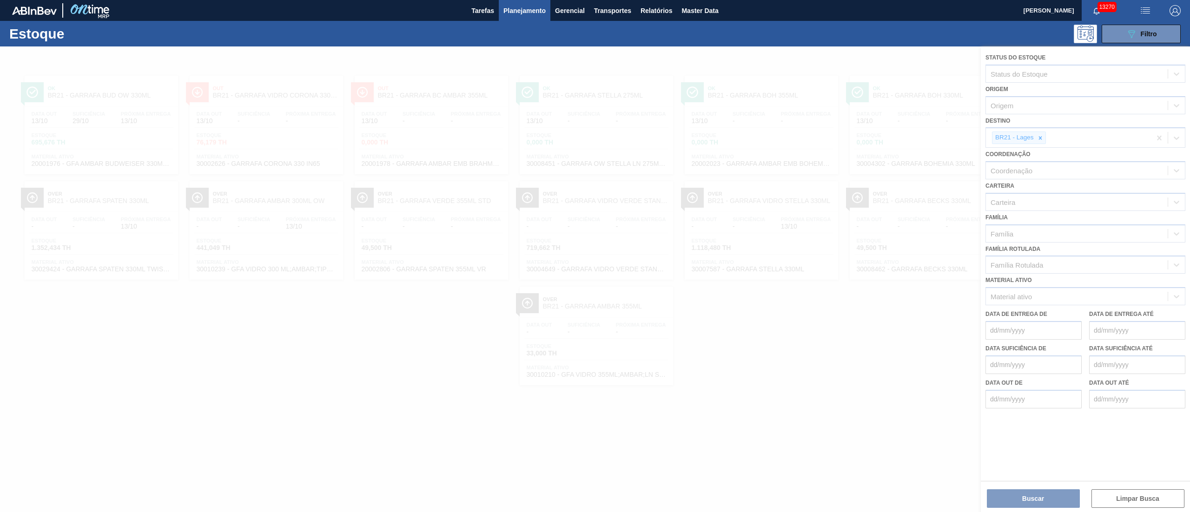
click at [1036, 137] on div at bounding box center [595, 279] width 1190 height 466
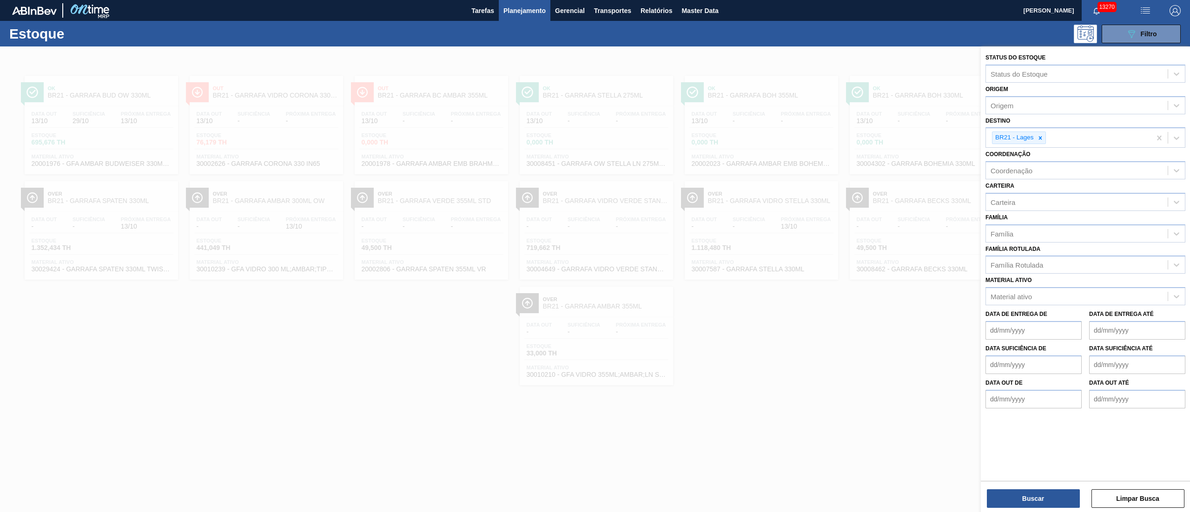
click at [1037, 137] on icon at bounding box center [1040, 138] width 7 height 7
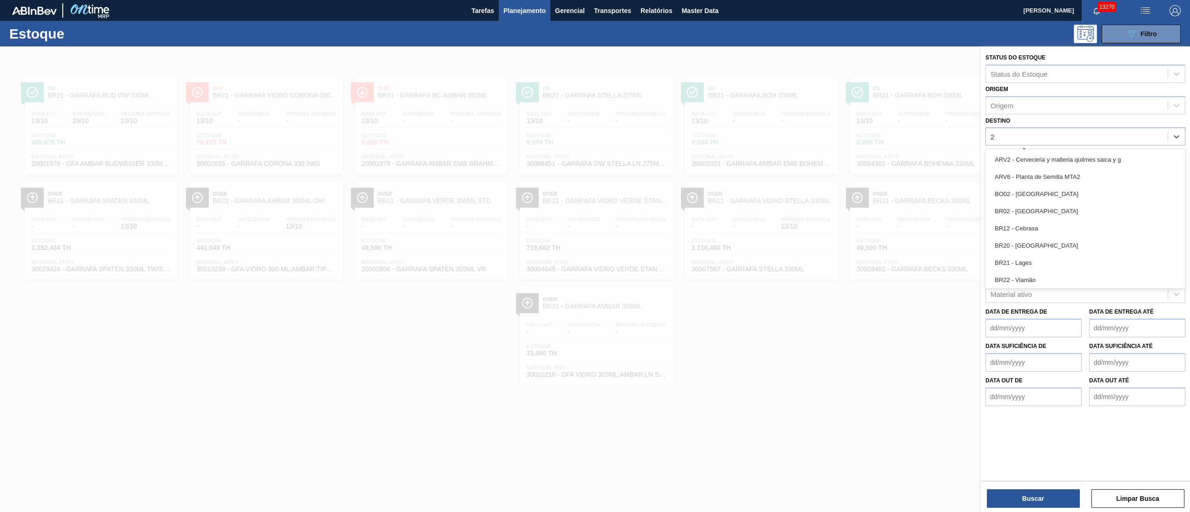
type input "21"
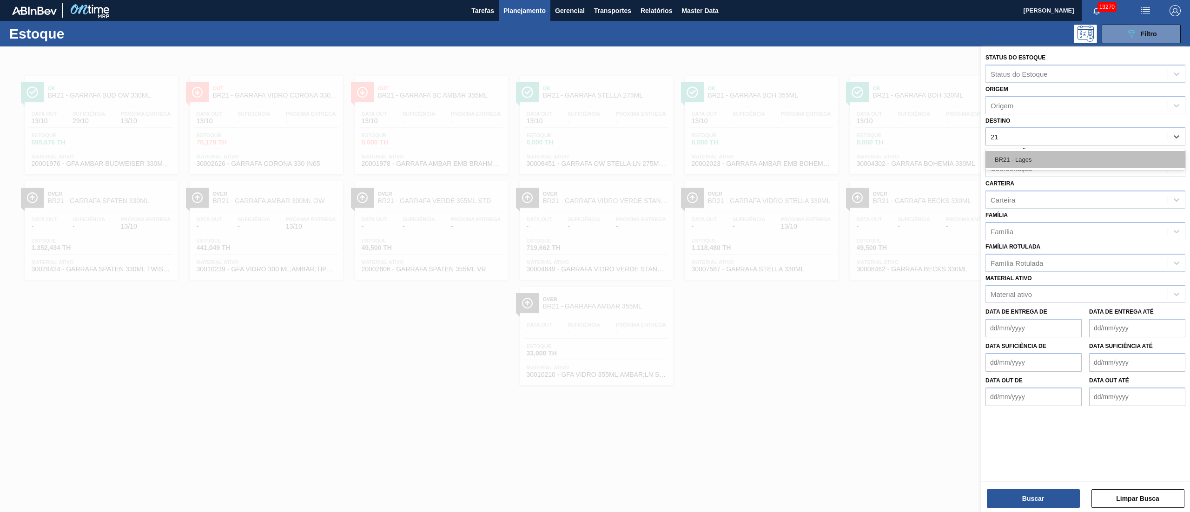
click at [1035, 154] on div "BR21 - Lages" at bounding box center [1085, 159] width 200 height 17
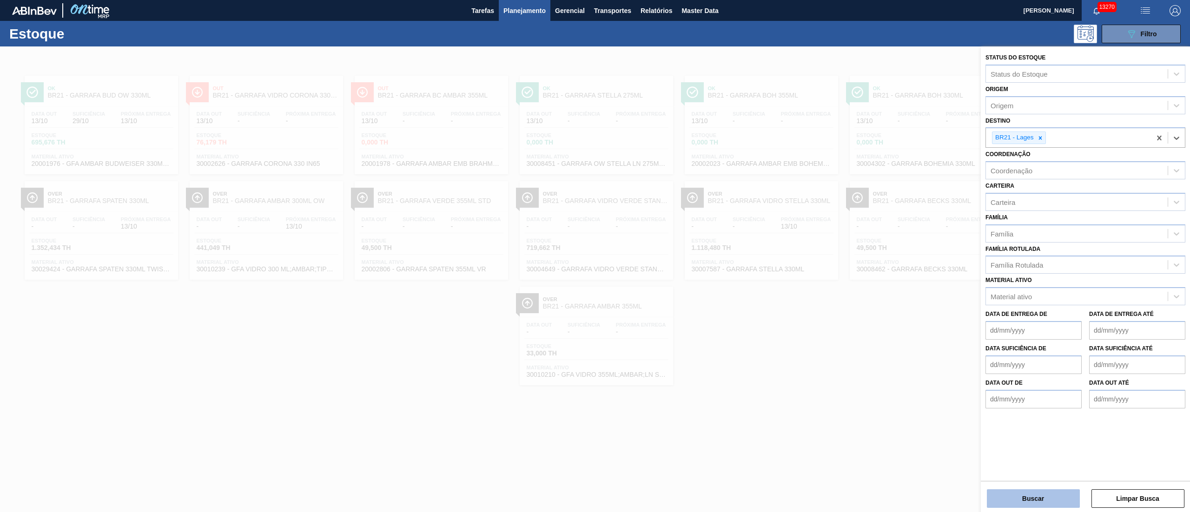
click at [1012, 499] on button "Buscar" at bounding box center [1033, 498] width 93 height 19
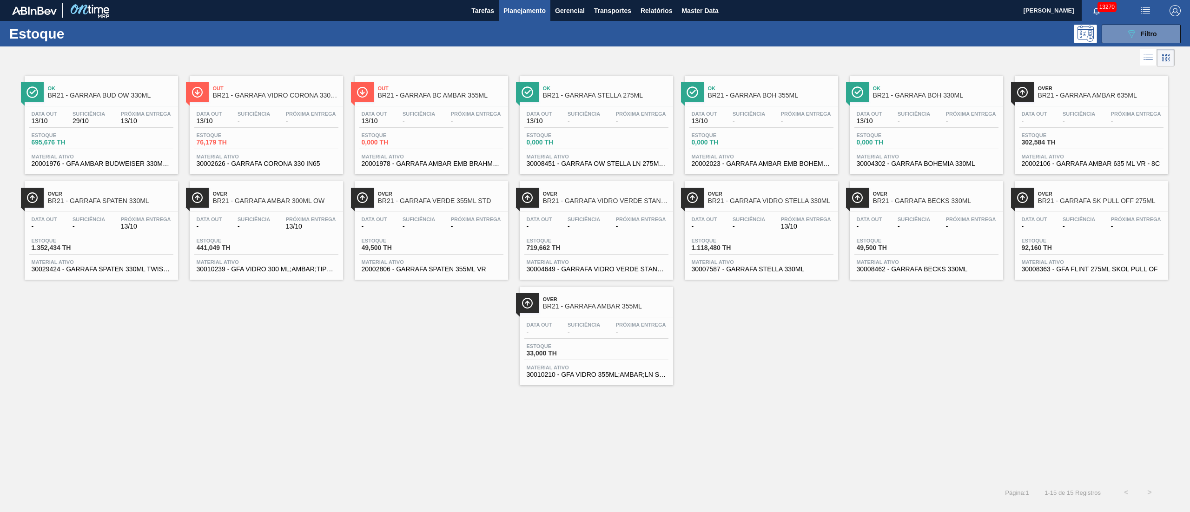
click at [532, 16] on button "Planejamento" at bounding box center [525, 10] width 52 height 21
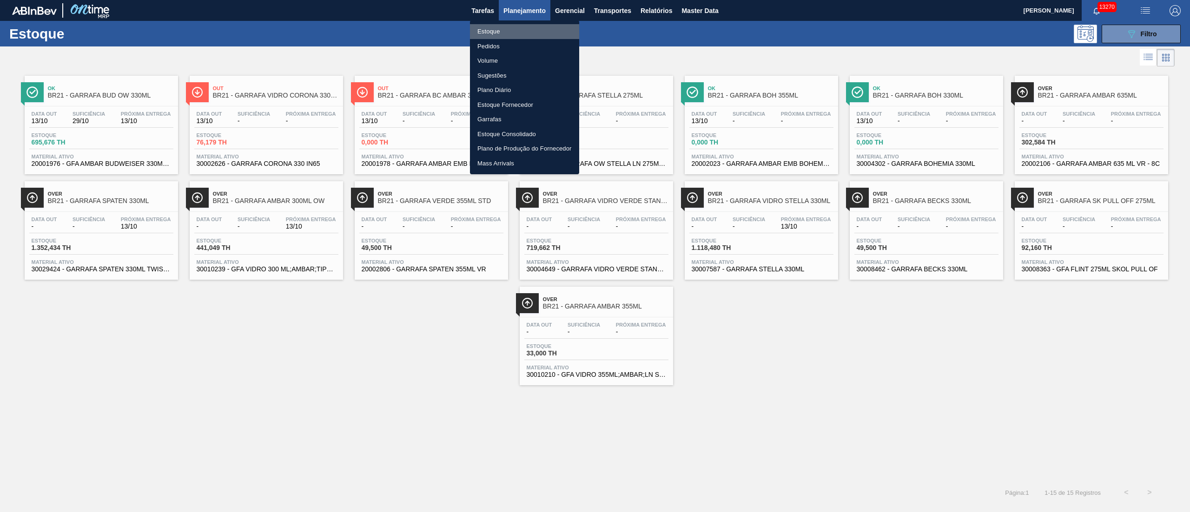
click at [493, 36] on li "Estoque" at bounding box center [524, 31] width 109 height 15
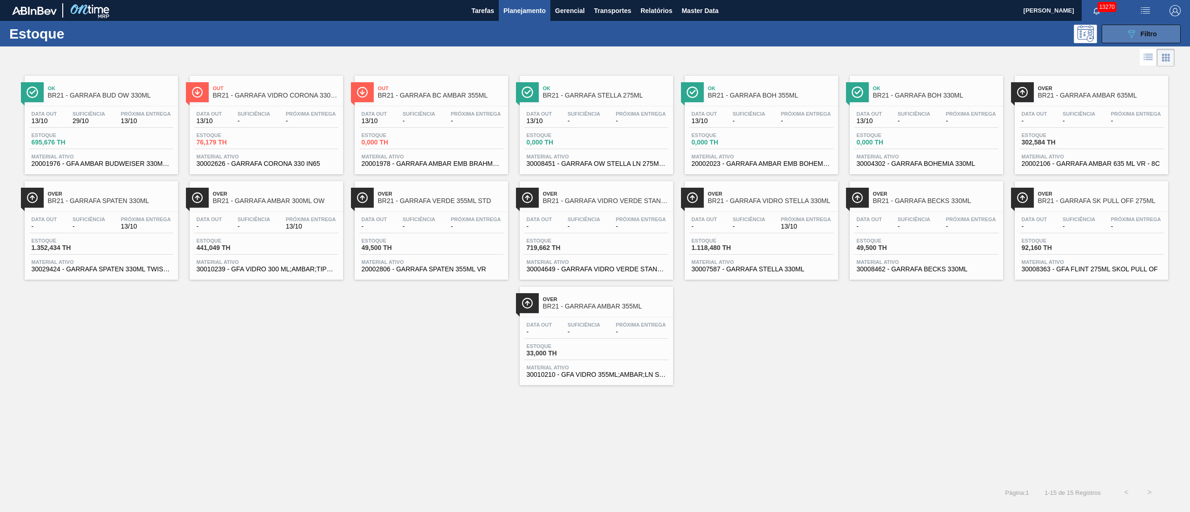
click at [1173, 33] on button "089F7B8B-B2A5-4AFE-B5C0-19BA573D28AC Filtro" at bounding box center [1140, 34] width 79 height 19
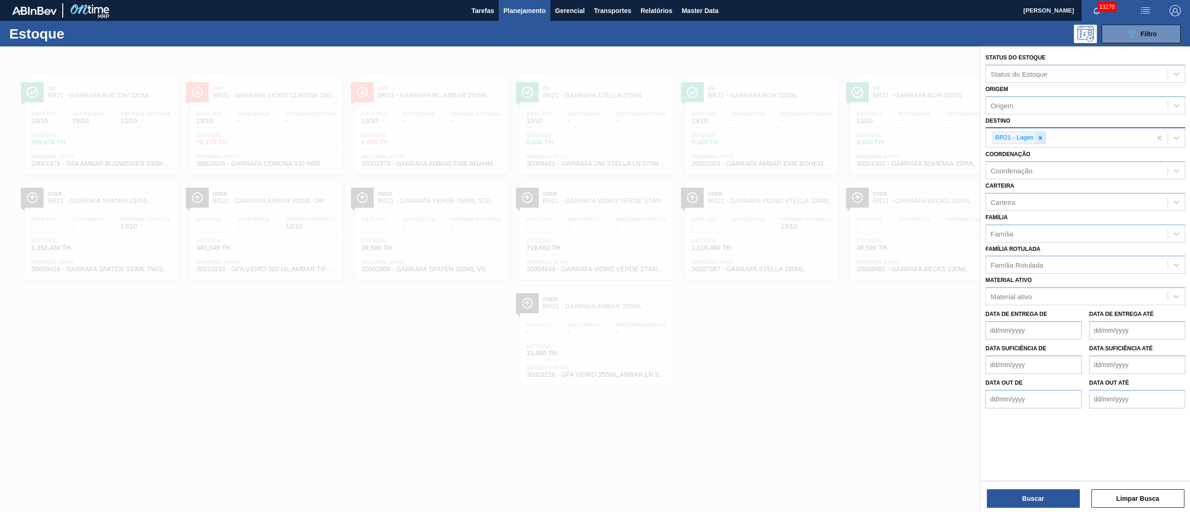
click at [1039, 132] on div "BR21 - Lages" at bounding box center [1019, 138] width 54 height 13
type input "13"
click at [1039, 137] on icon at bounding box center [1040, 138] width 7 height 7
click at [1021, 163] on div "BR13 - Piraí" at bounding box center [1085, 159] width 200 height 17
click at [1010, 495] on button "Buscar" at bounding box center [1033, 498] width 93 height 19
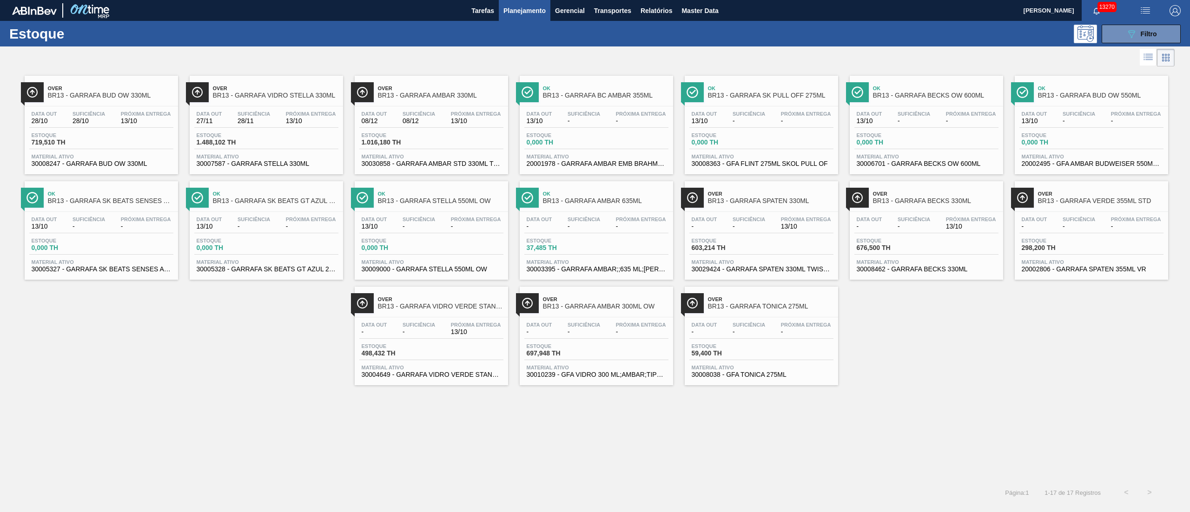
click at [402, 328] on span "Suficiência" at bounding box center [418, 325] width 33 height 6
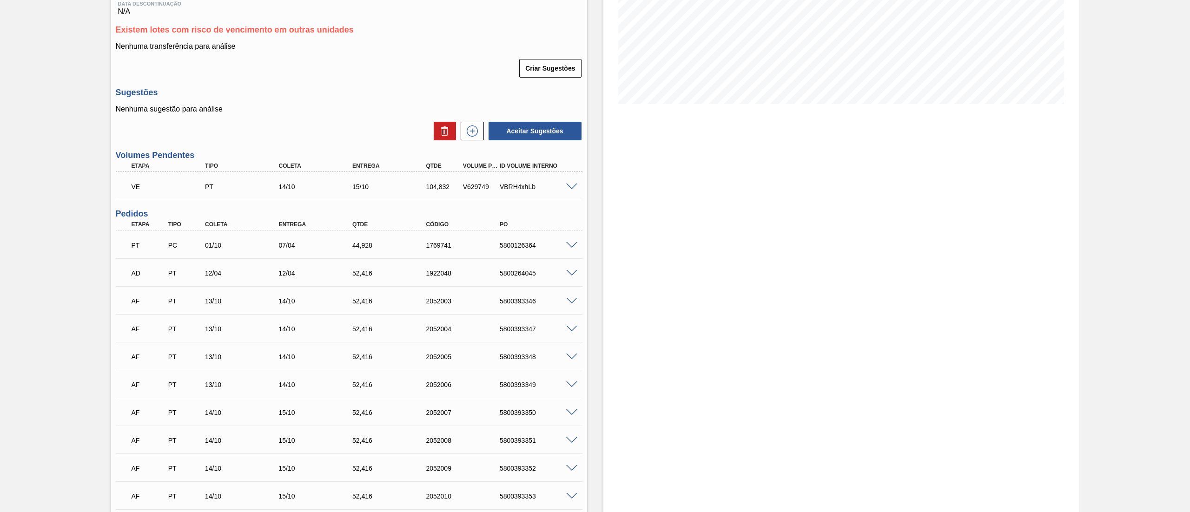
scroll to position [186, 0]
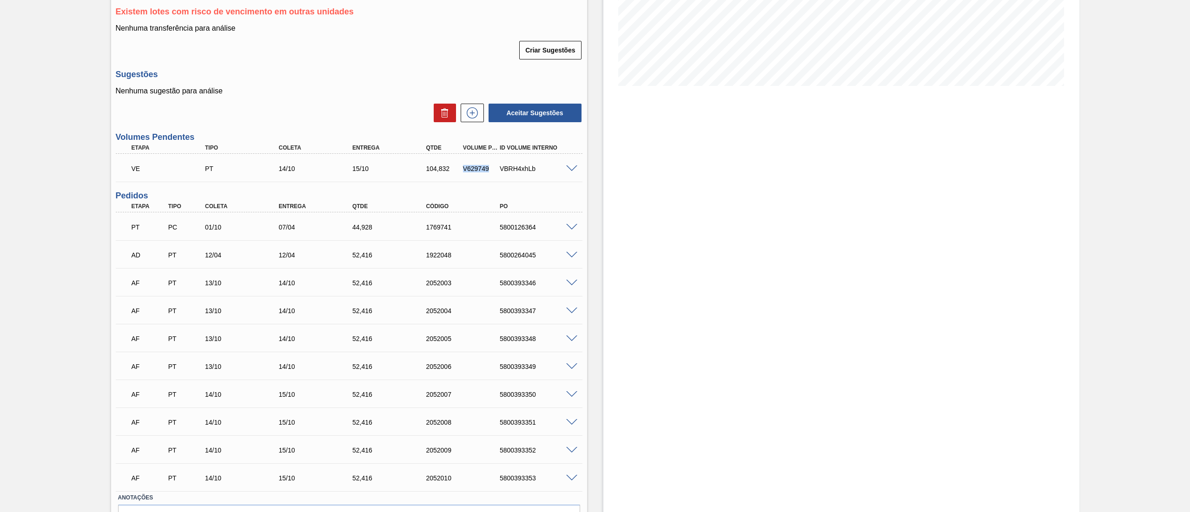
drag, startPoint x: 491, startPoint y: 165, endPoint x: 463, endPoint y: 167, distance: 28.4
click at [463, 167] on div "V629749" at bounding box center [481, 168] width 40 height 7
copy div "V629749"
